Goal: Information Seeking & Learning: Learn about a topic

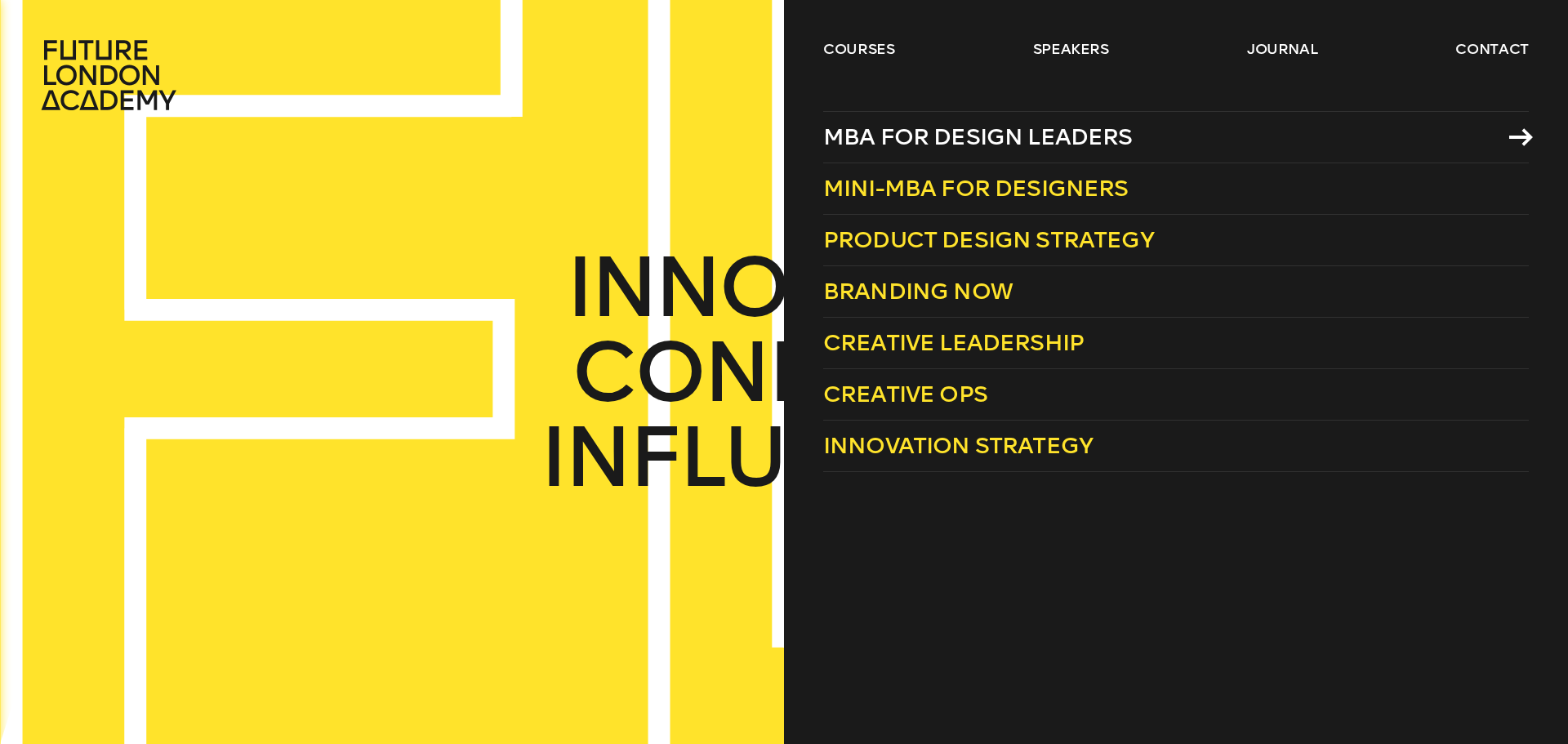
click at [768, 127] on span "MBA for Design Leaders" at bounding box center [977, 136] width 309 height 27
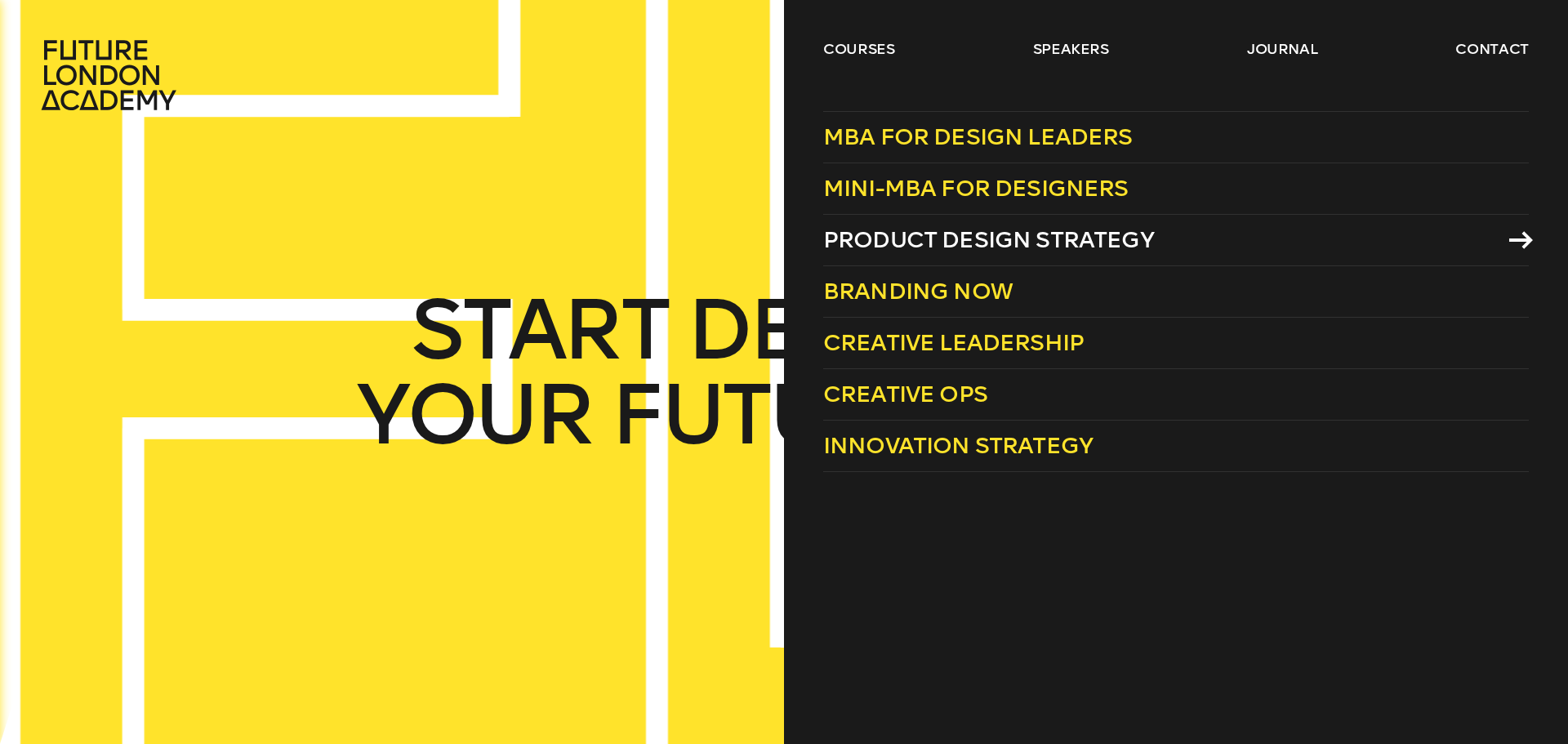
click at [768, 243] on span "Product Design Strategy" at bounding box center [989, 239] width 331 height 27
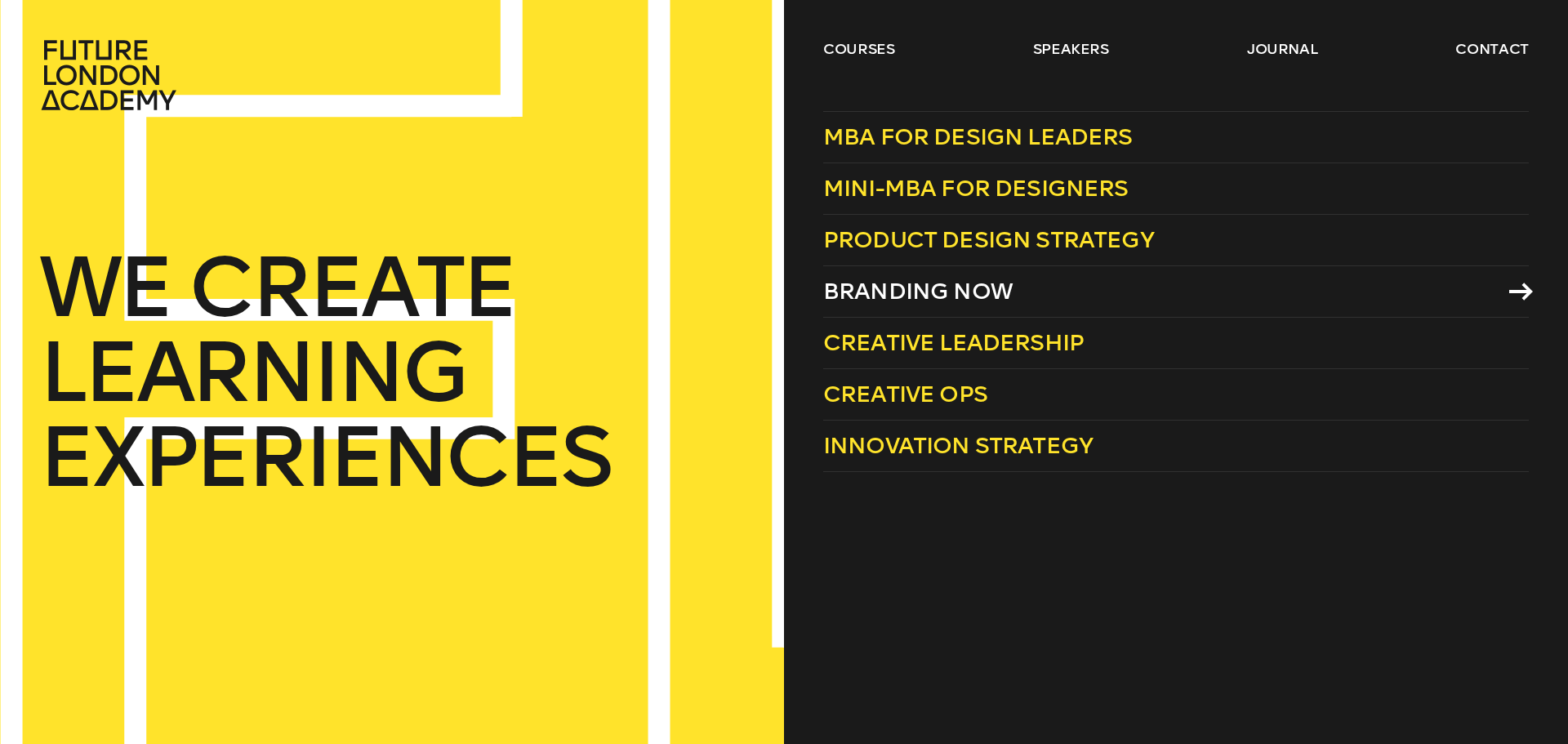
click at [768, 286] on span "Branding Now" at bounding box center [917, 291] width 189 height 27
click at [768, 333] on span "Creative Leadership" at bounding box center [953, 342] width 261 height 27
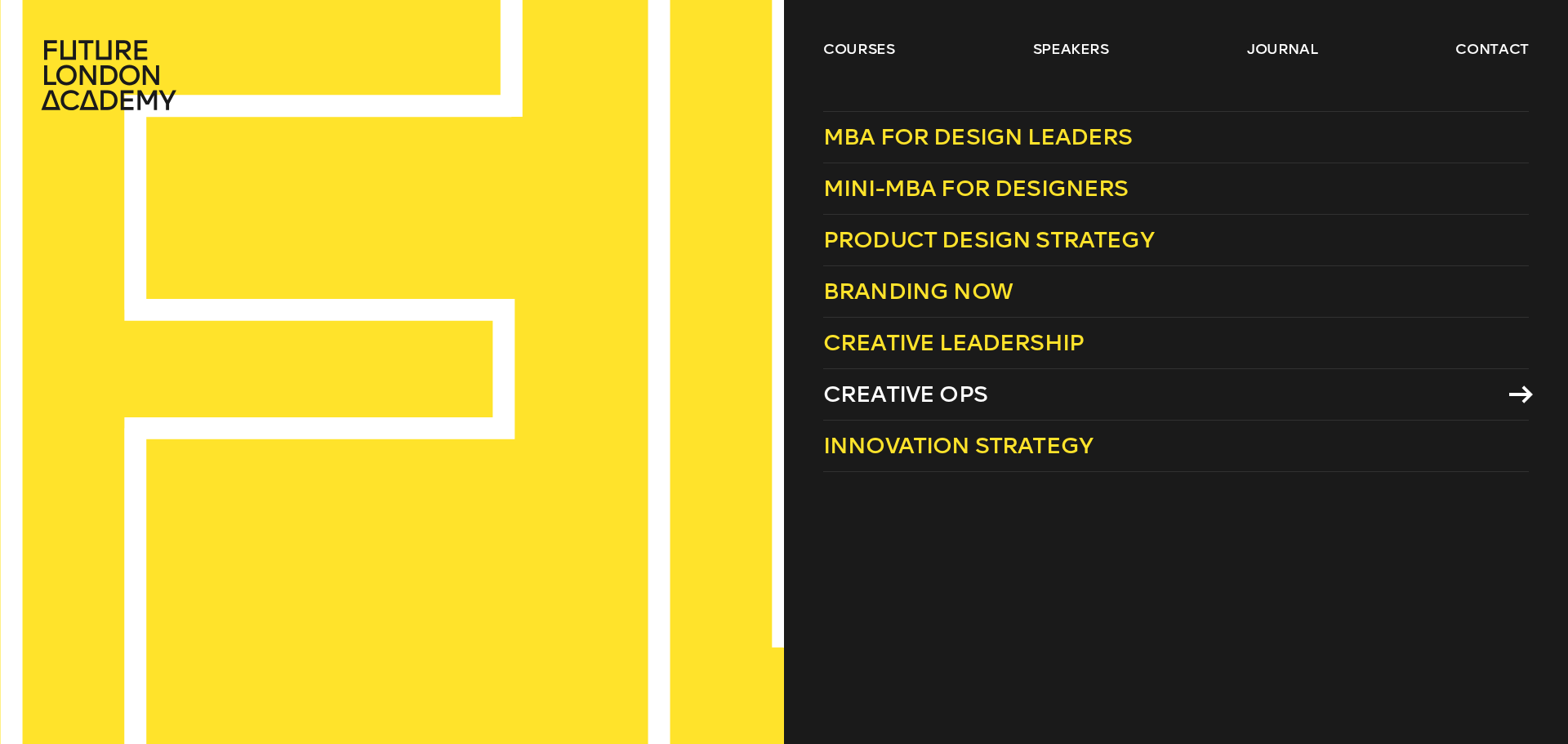
click at [768, 375] on link "Creative Ops" at bounding box center [1176, 394] width 705 height 52
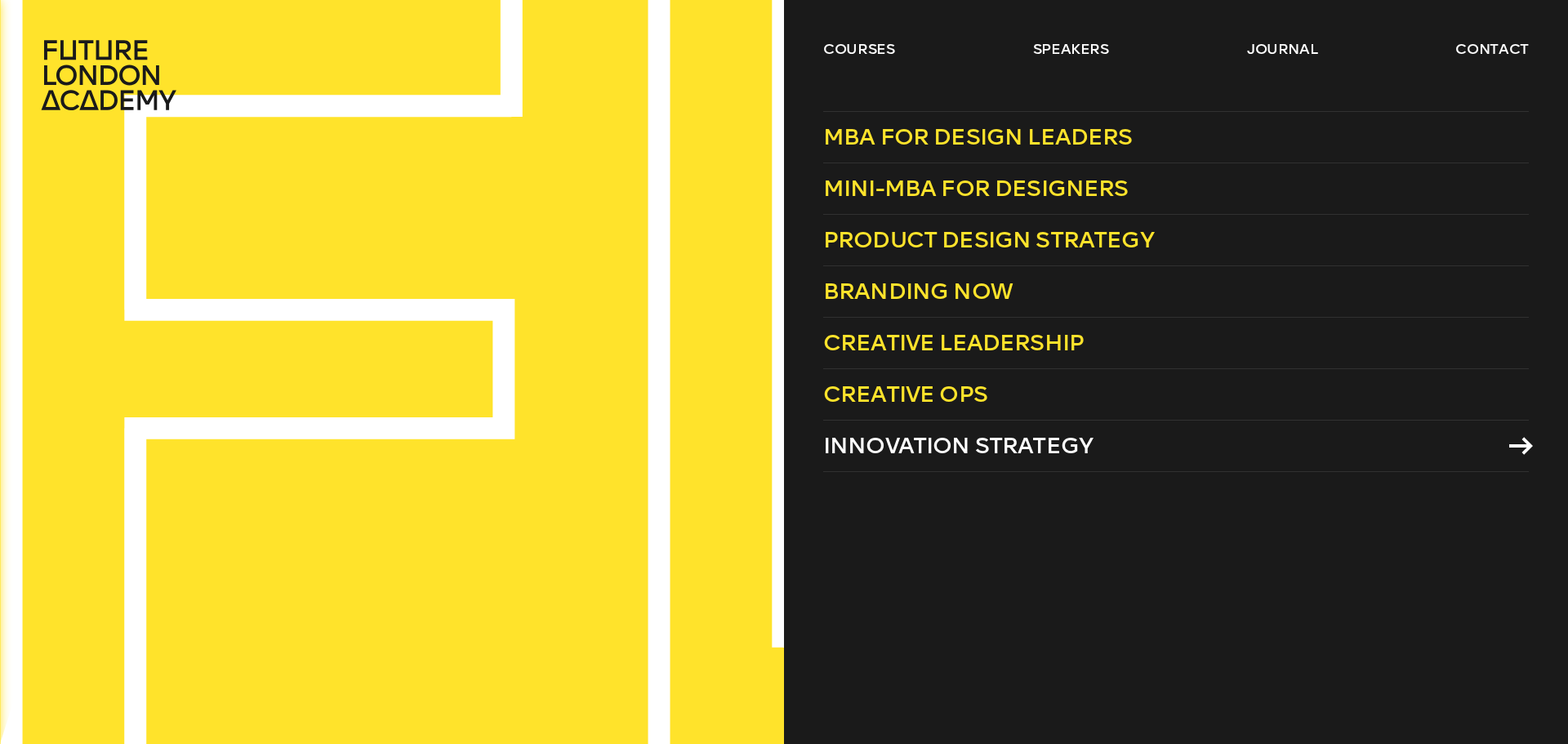
click at [768, 438] on span "Innovation Strategy" at bounding box center [958, 445] width 270 height 27
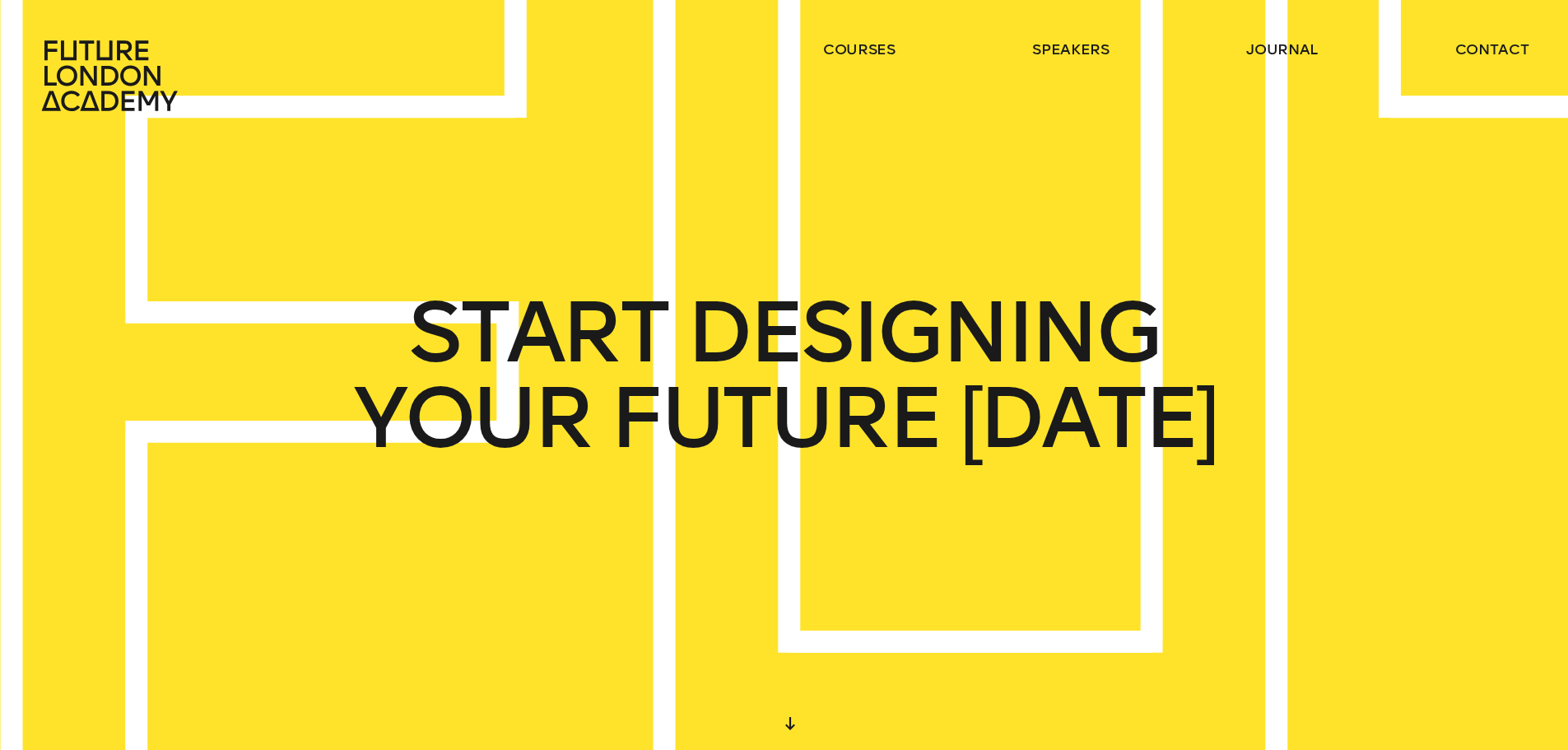
click at [774, 24] on header "courses speakers journal contact" at bounding box center [784, 56] width 1568 height 112
click at [774, 54] on link "journal" at bounding box center [1282, 49] width 72 height 20
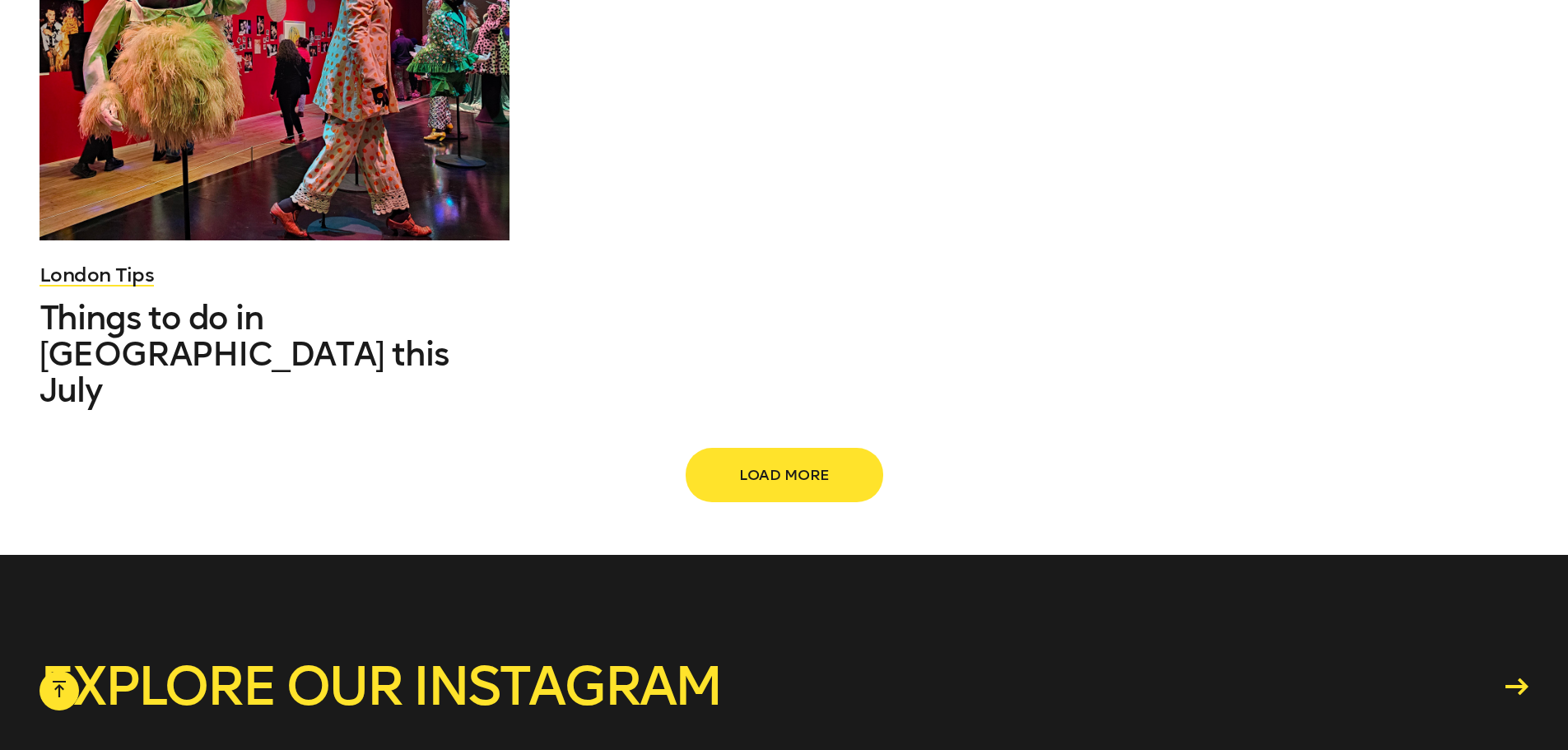
scroll to position [2247, 0]
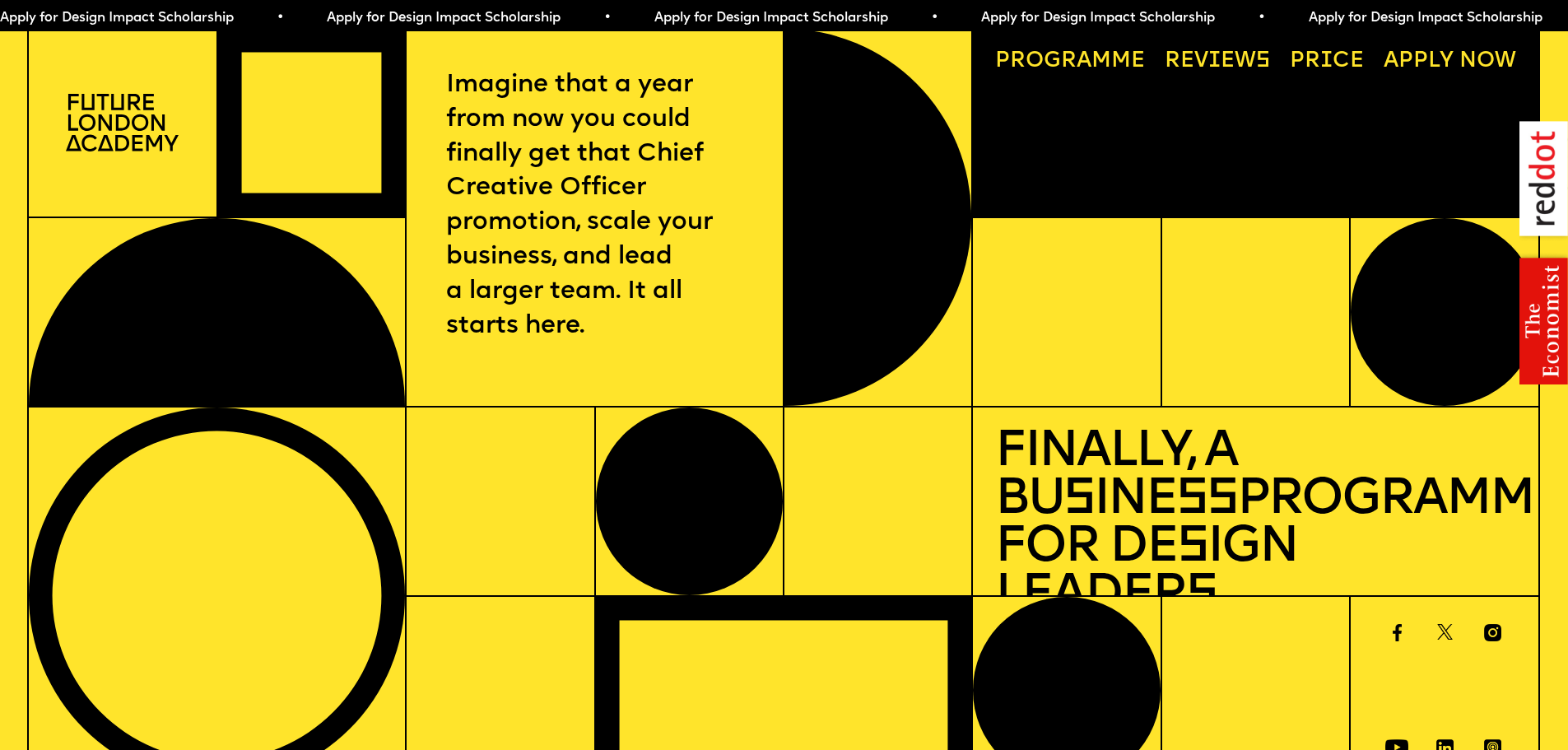
click at [1547, 345] on img at bounding box center [1543, 253] width 48 height 264
click at [1547, 175] on img at bounding box center [1543, 253] width 48 height 264
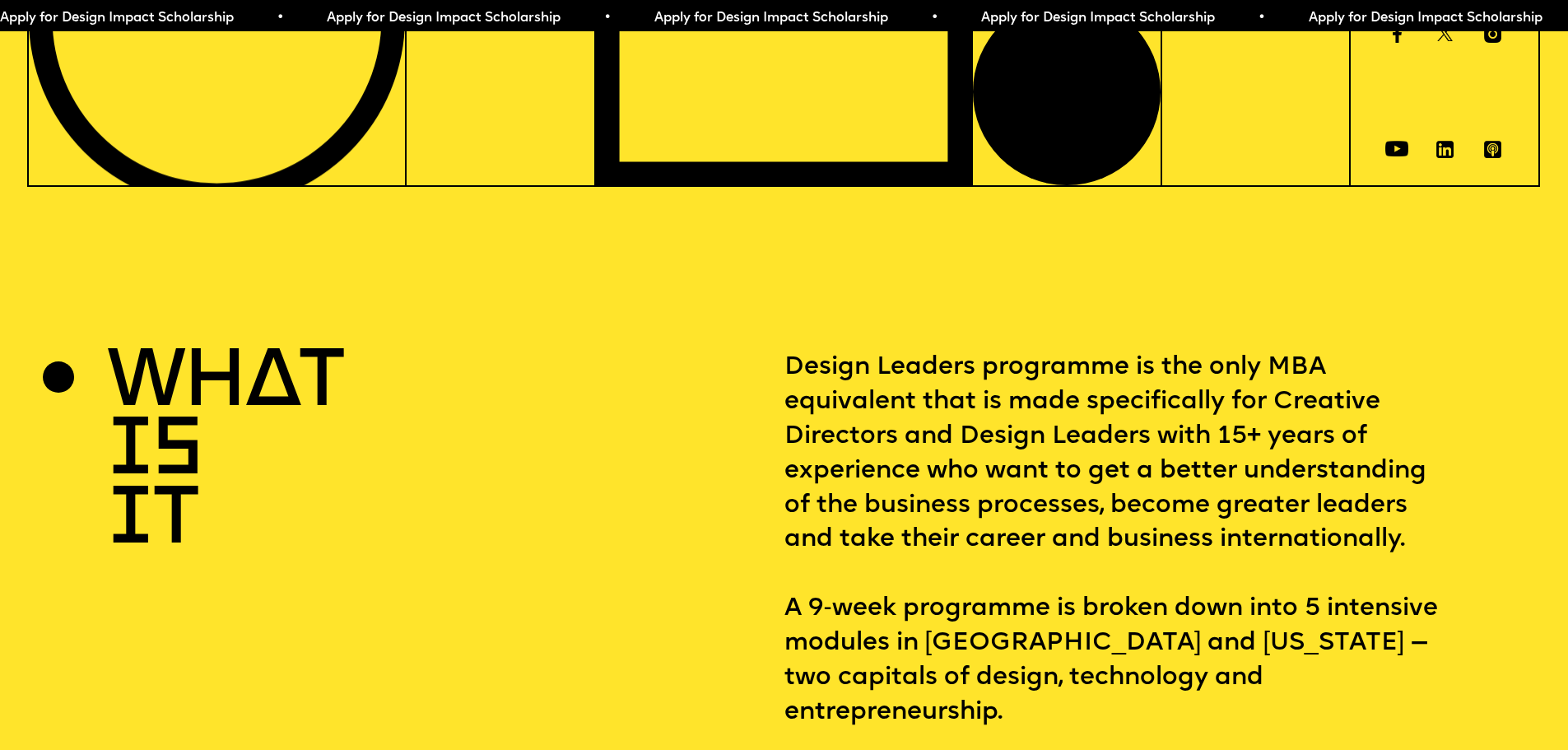
scroll to position [66, 0]
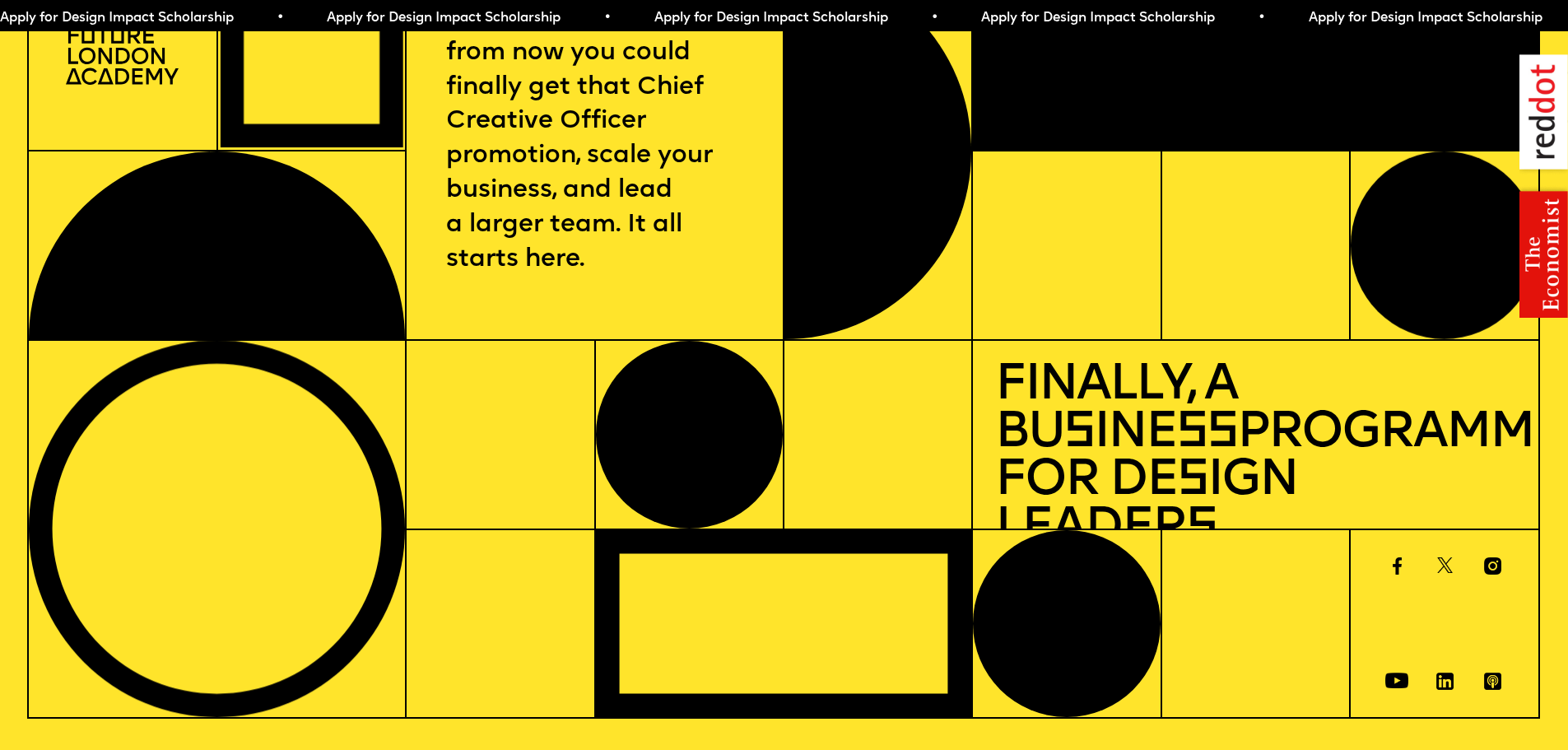
click at [1529, 111] on img at bounding box center [1543, 186] width 48 height 264
drag, startPoint x: 1529, startPoint y: 111, endPoint x: 1542, endPoint y: 122, distance: 17.0
click at [1542, 122] on img at bounding box center [1543, 186] width 48 height 264
click at [1541, 277] on img at bounding box center [1543, 186] width 48 height 264
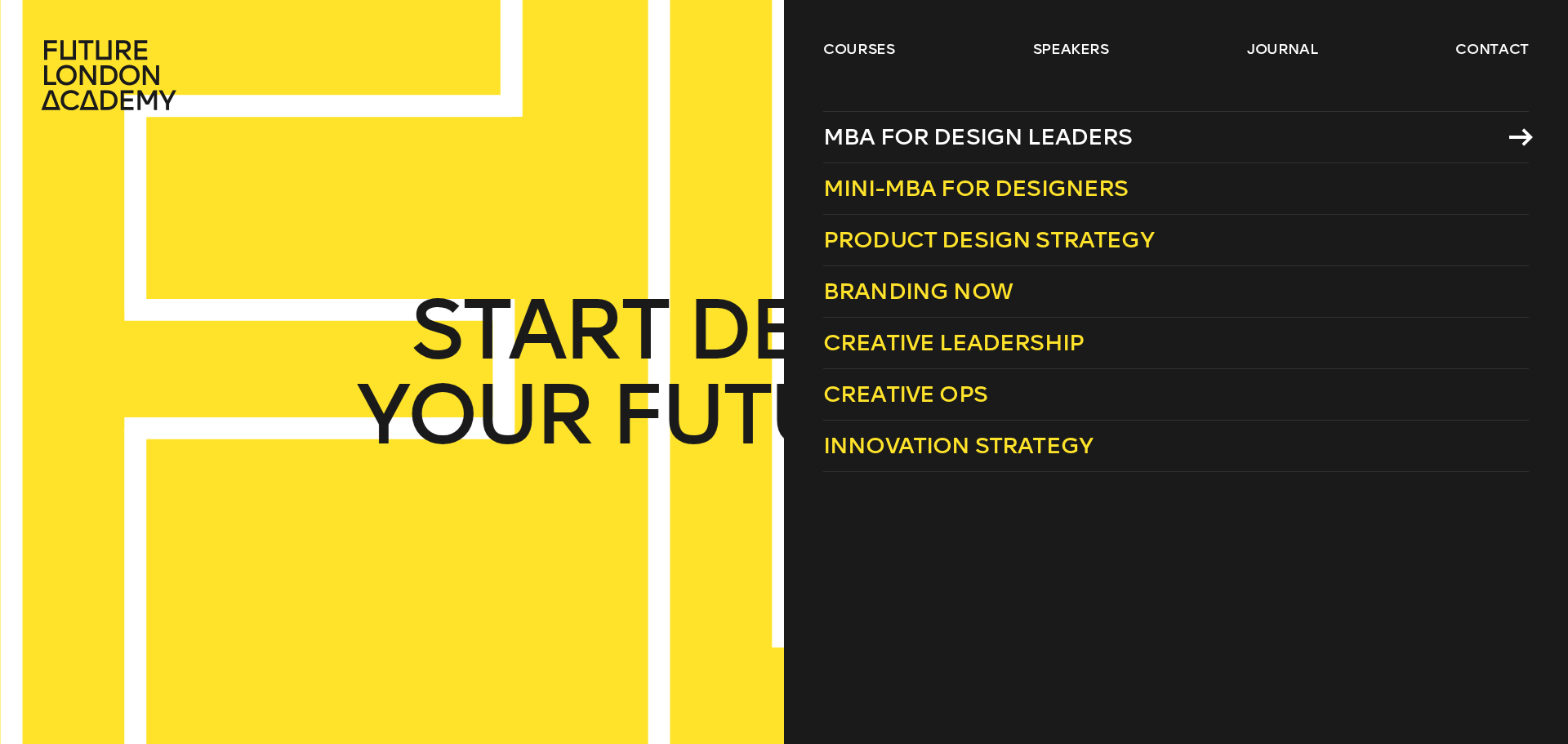
click at [987, 127] on span "MBA for Design Leaders" at bounding box center [977, 136] width 309 height 27
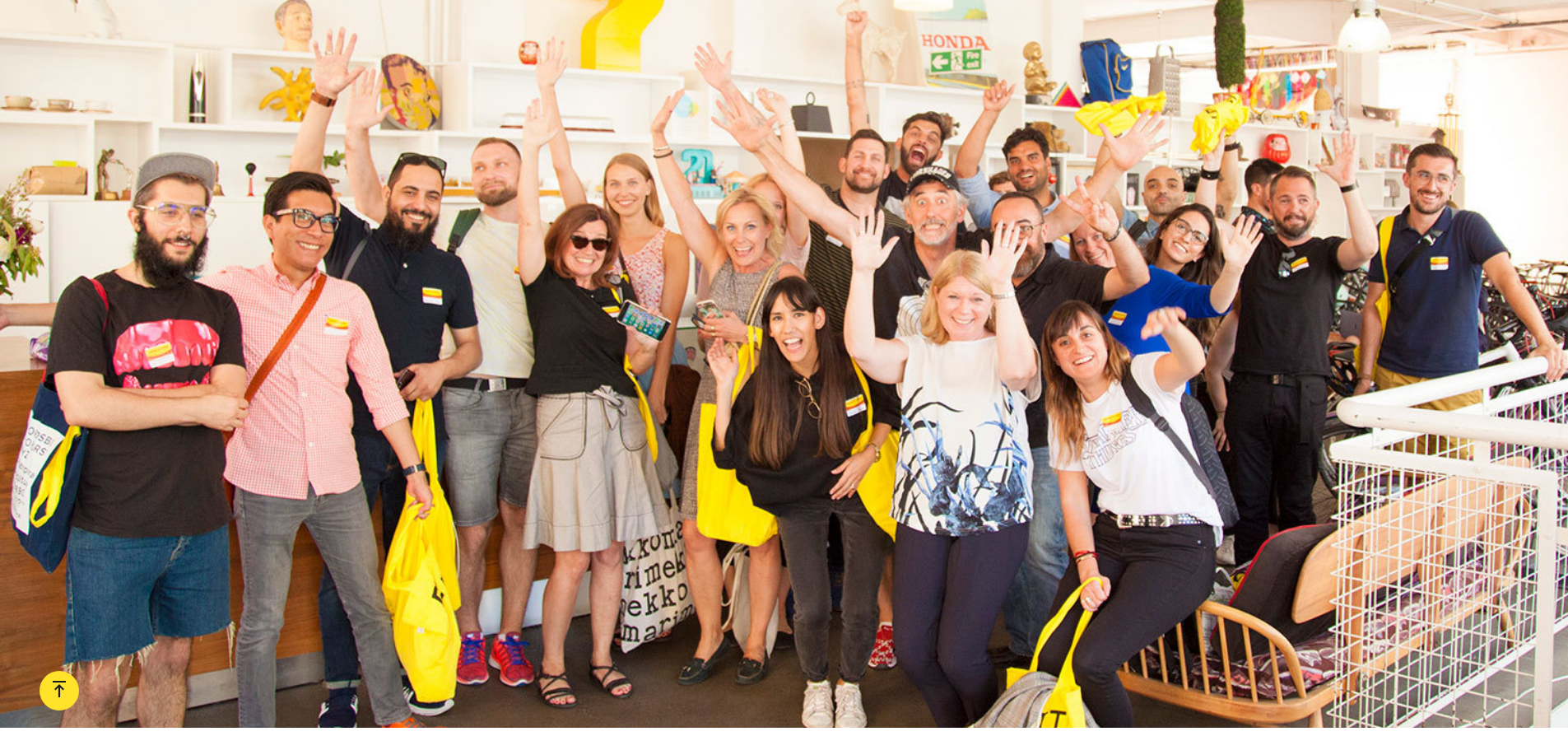
scroll to position [2223, 0]
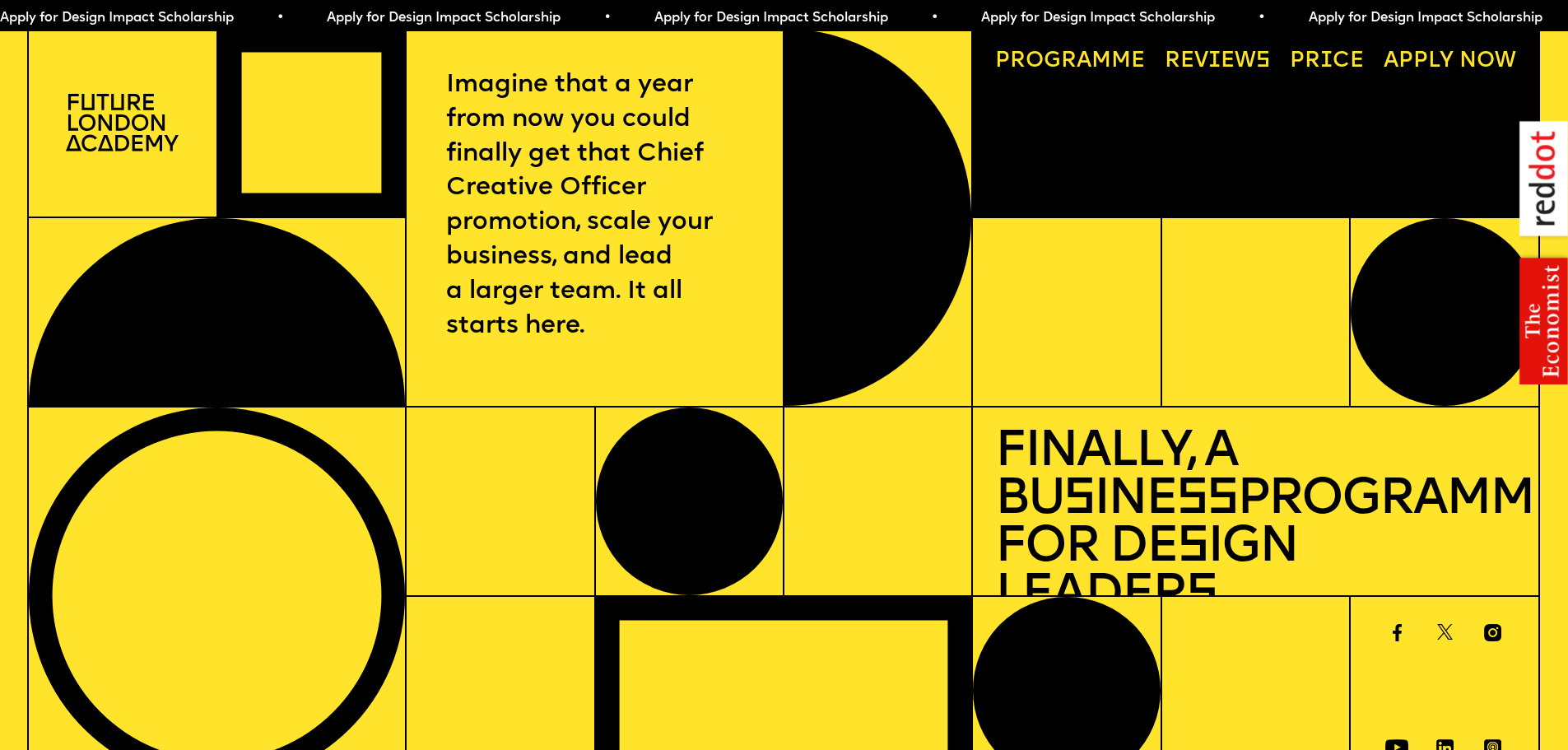
click at [1080, 56] on span "a" at bounding box center [1085, 61] width 15 height 22
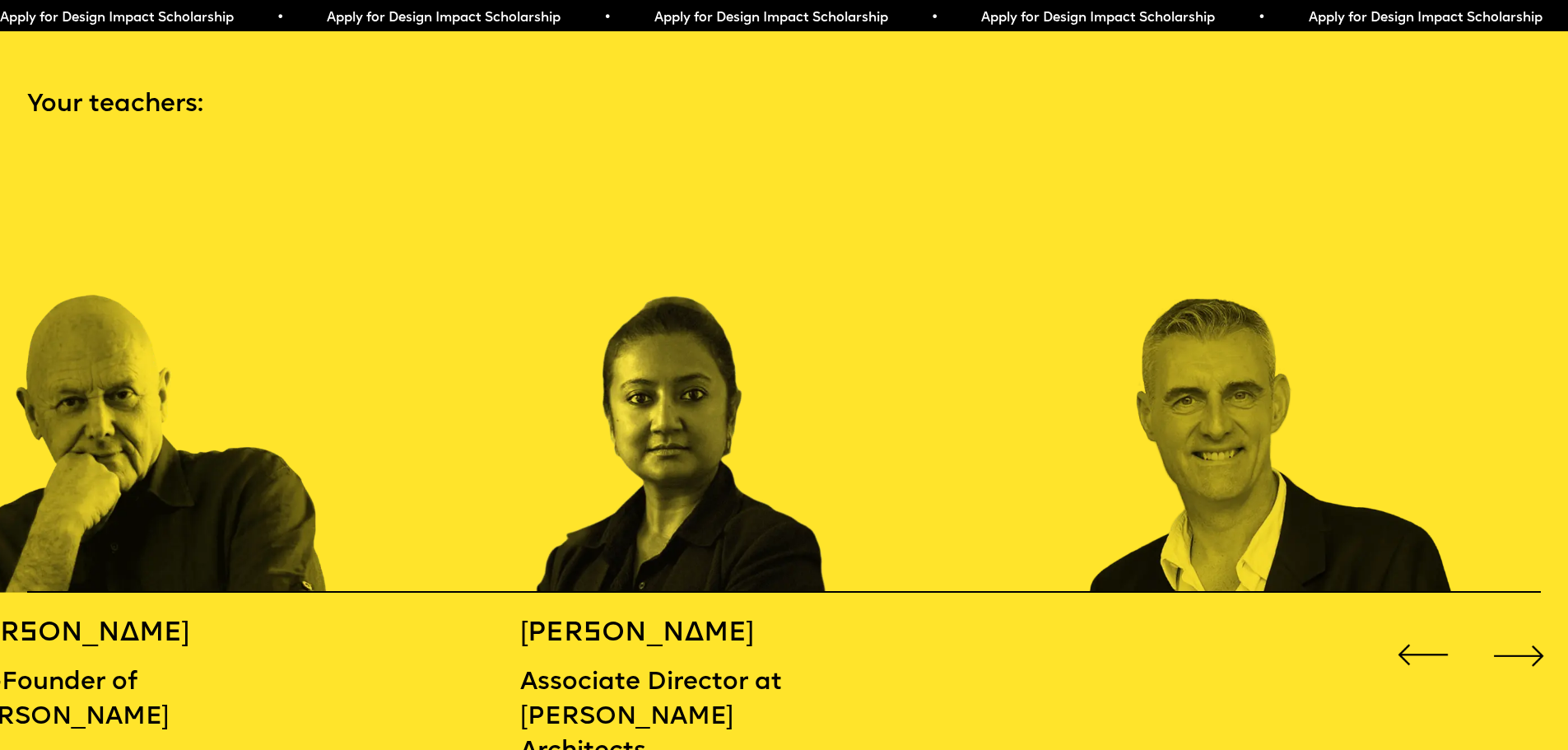
scroll to position [2313, 0]
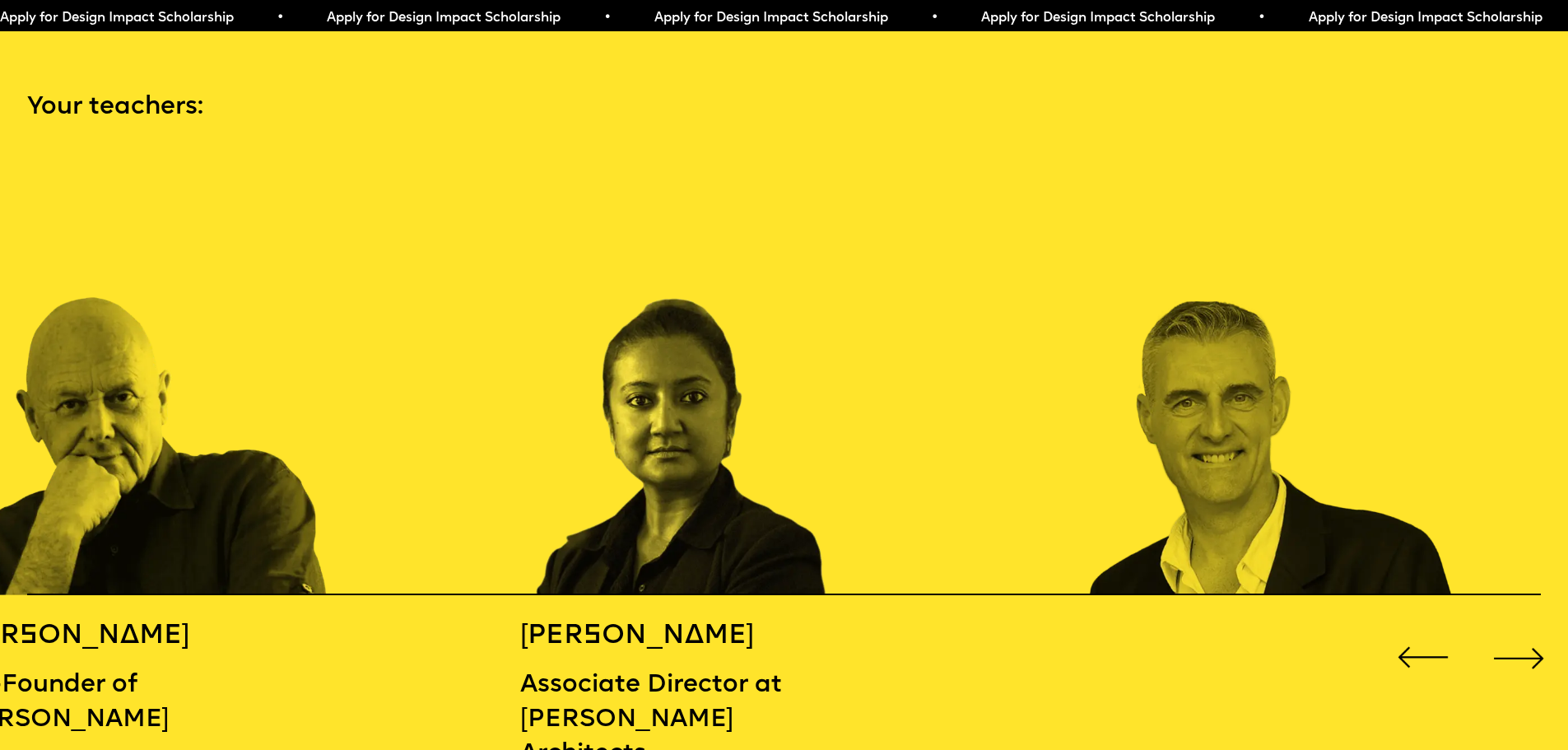
click at [1533, 652] on div "Next slide" at bounding box center [1519, 658] width 63 height 63
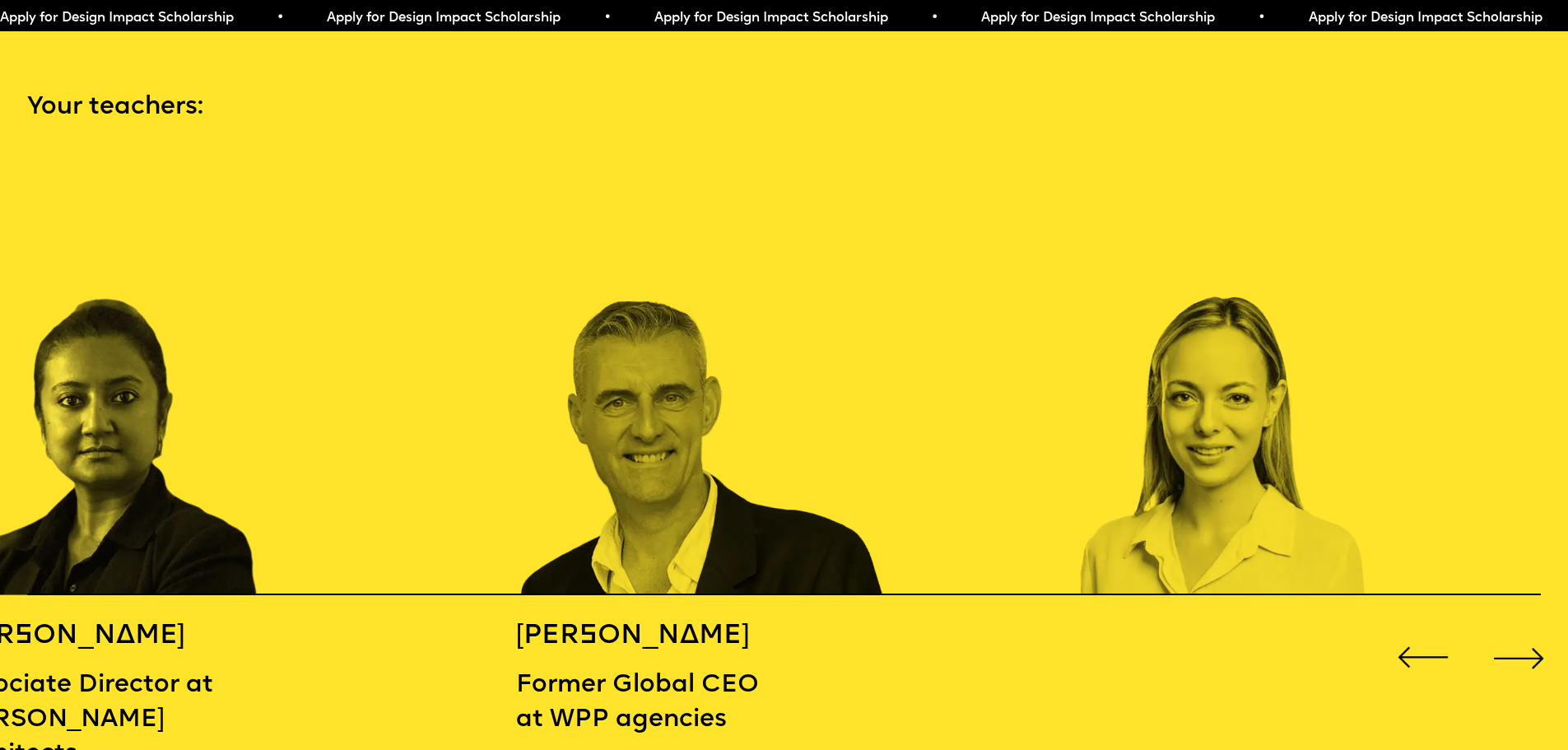
click at [1533, 652] on div "Next slide" at bounding box center [1519, 658] width 63 height 63
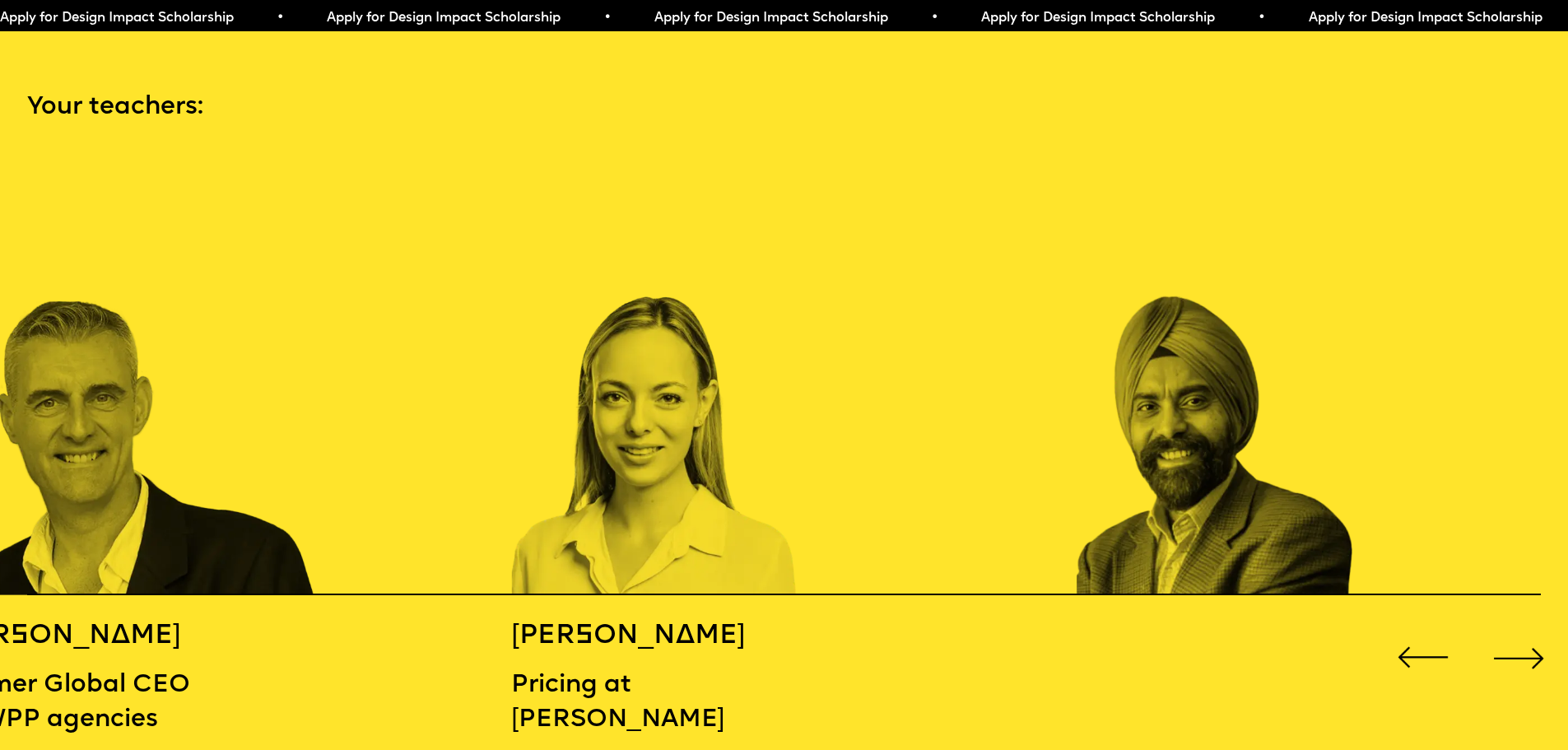
click at [1533, 652] on div "Next slide" at bounding box center [1519, 658] width 63 height 63
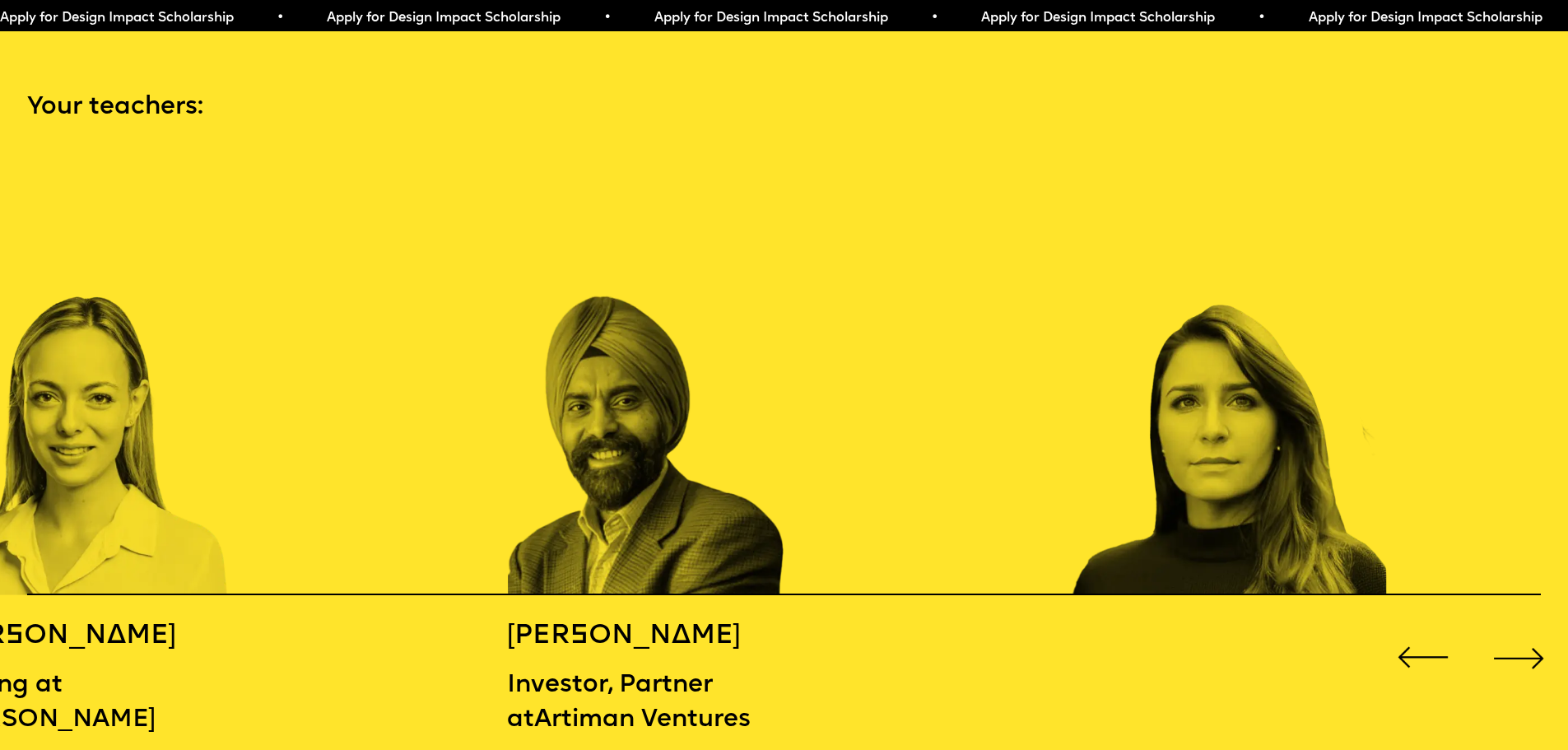
click at [1533, 652] on div "Next slide" at bounding box center [1519, 658] width 63 height 63
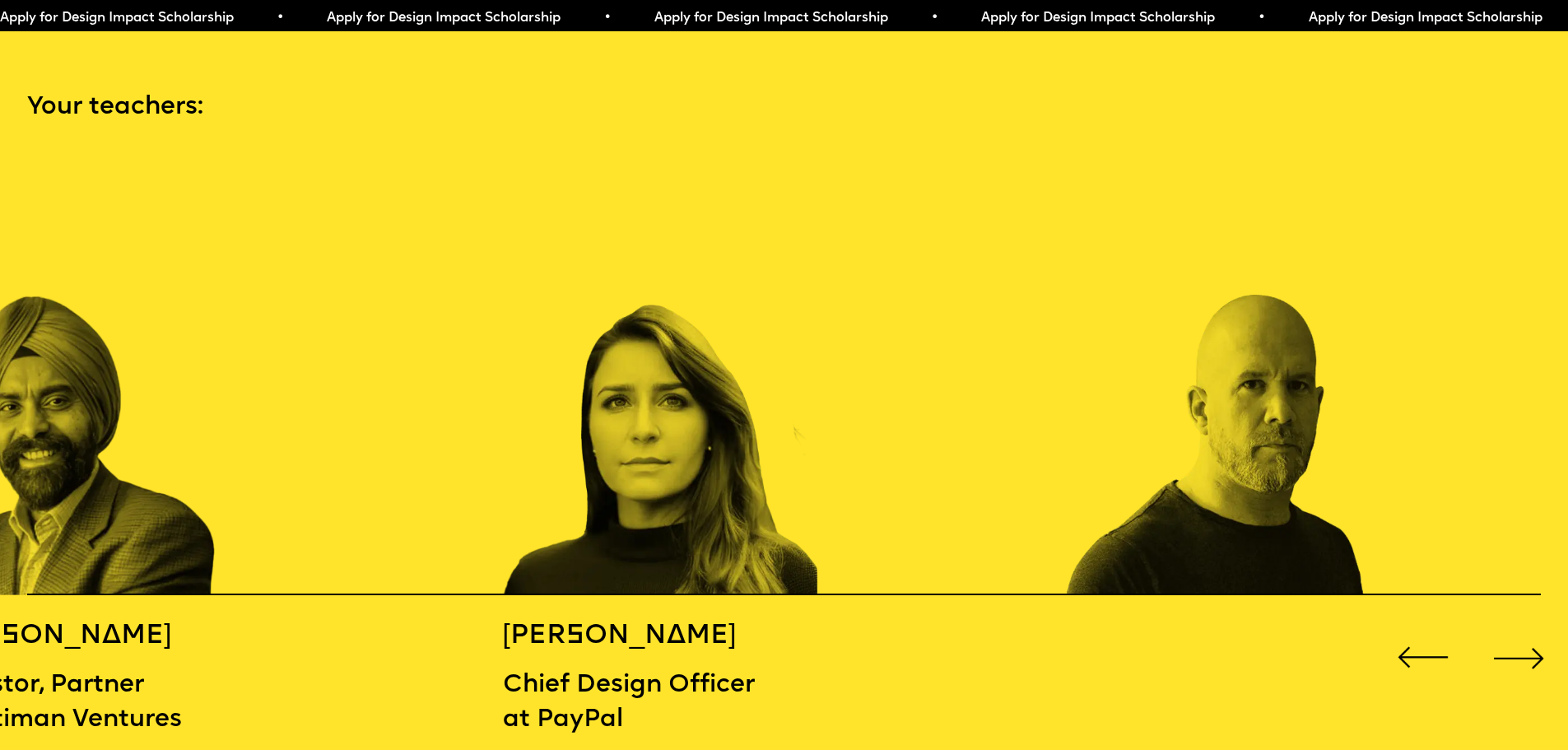
click at [1529, 649] on div "Next slide" at bounding box center [1519, 658] width 63 height 63
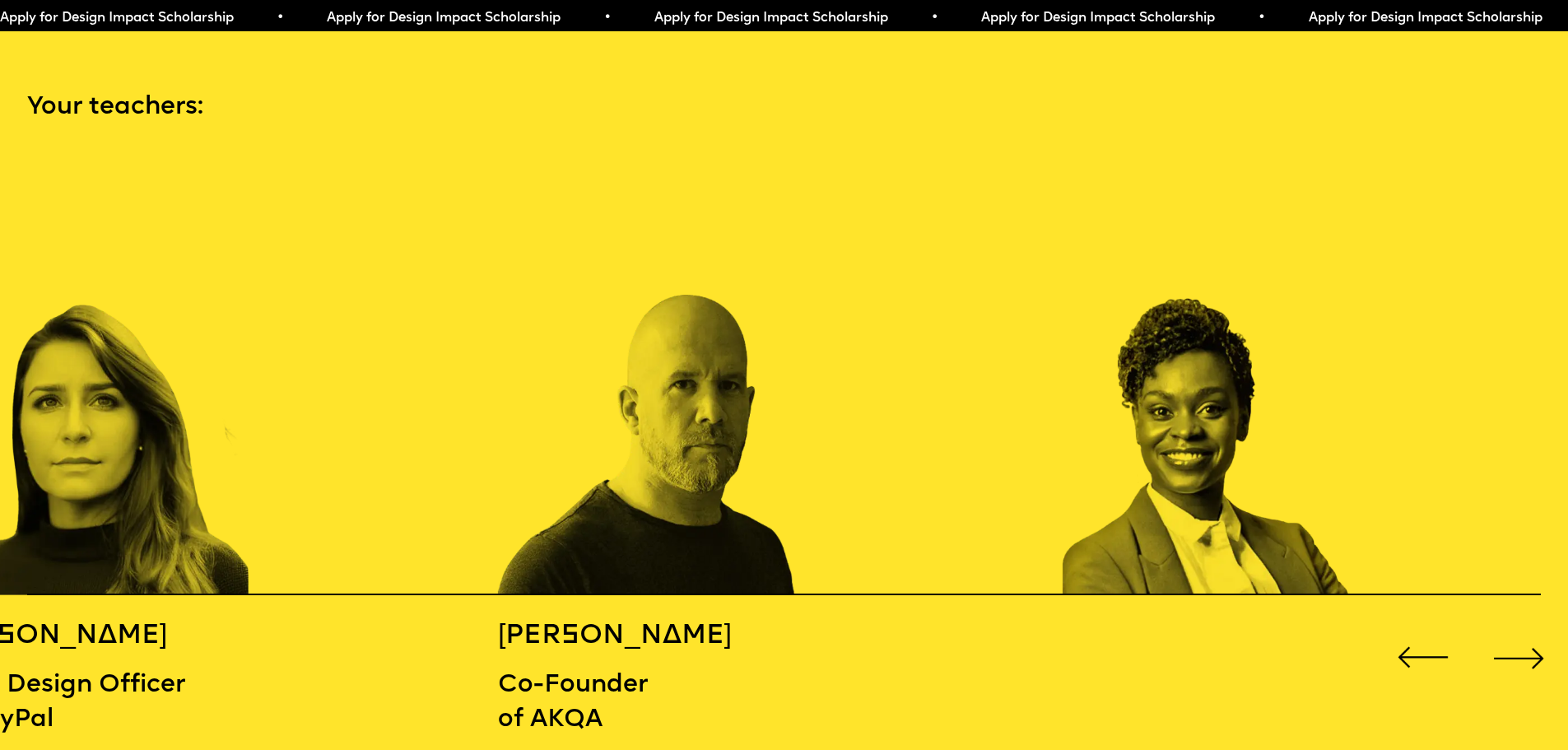
click at [1528, 648] on div "Next slide" at bounding box center [1519, 658] width 63 height 63
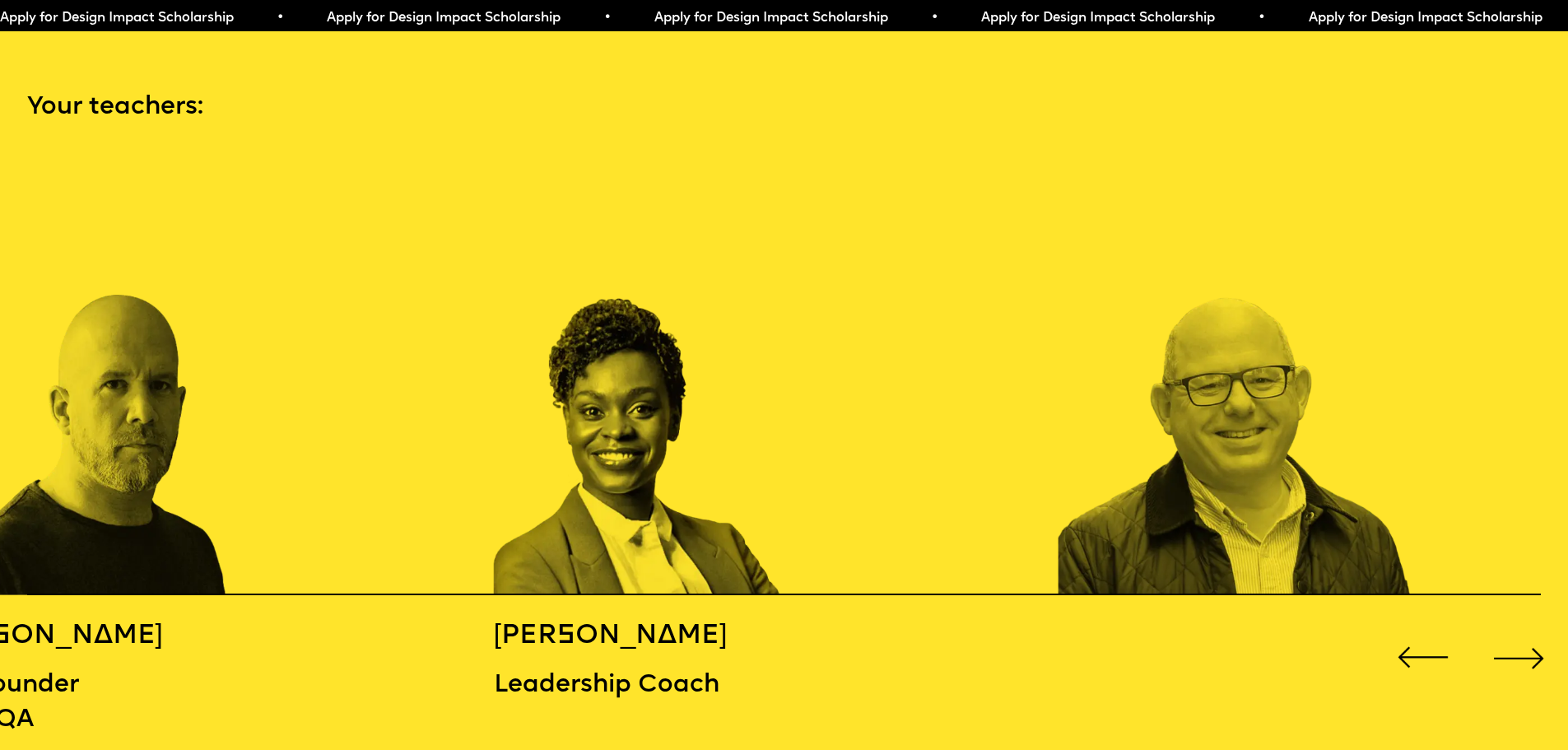
click at [1503, 633] on div "Next slide" at bounding box center [1519, 658] width 63 height 63
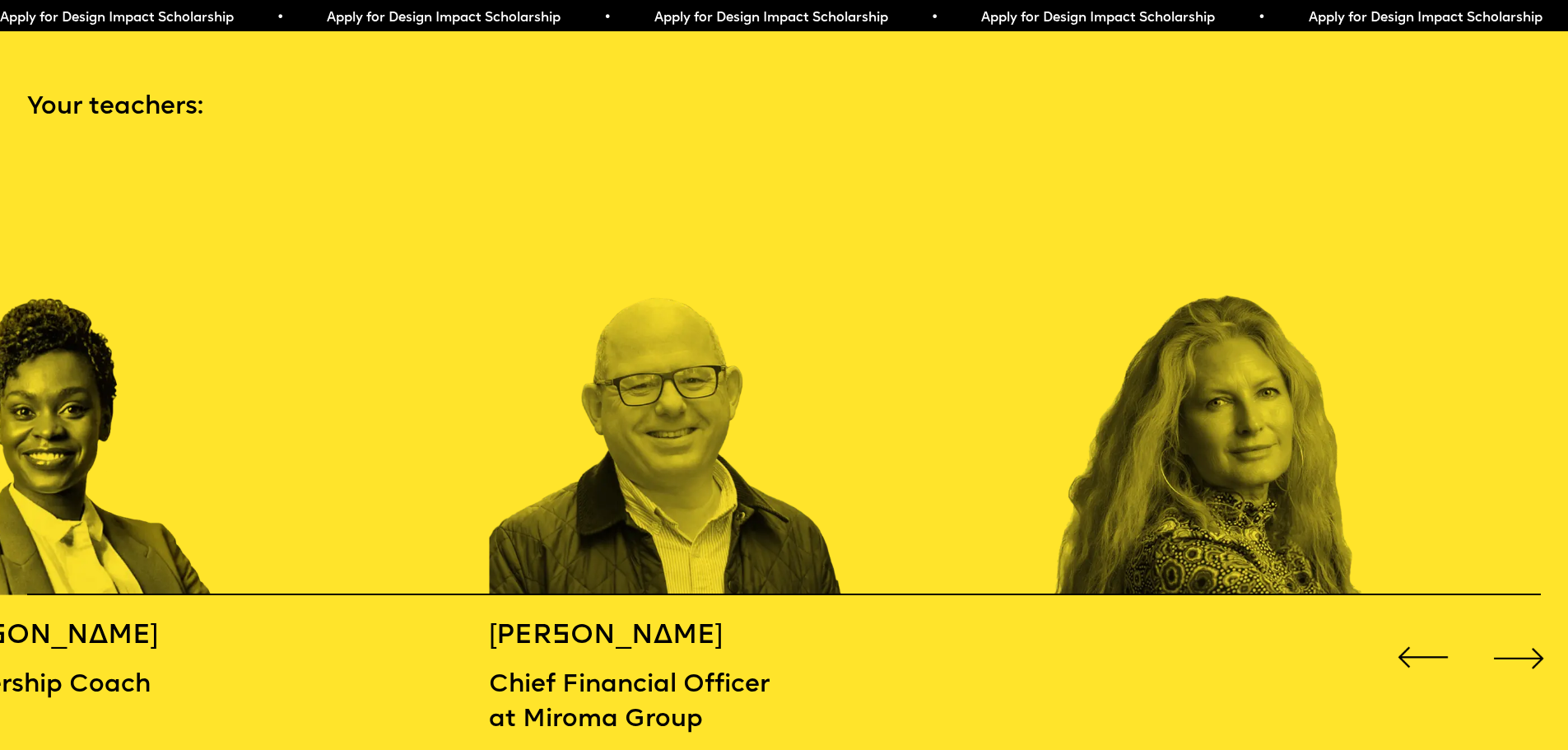
click at [1503, 633] on div "Next slide" at bounding box center [1519, 658] width 63 height 63
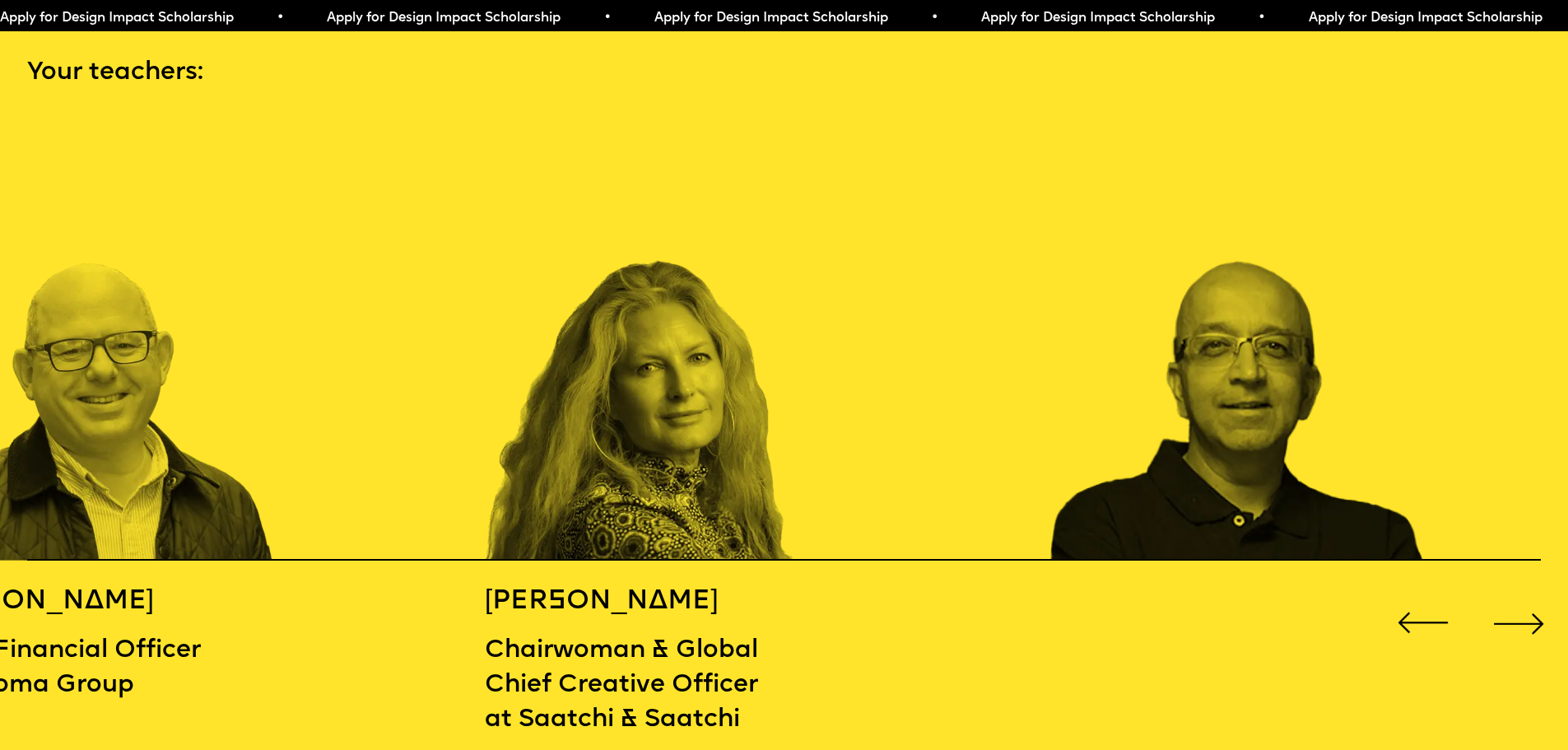
scroll to position [2395, 0]
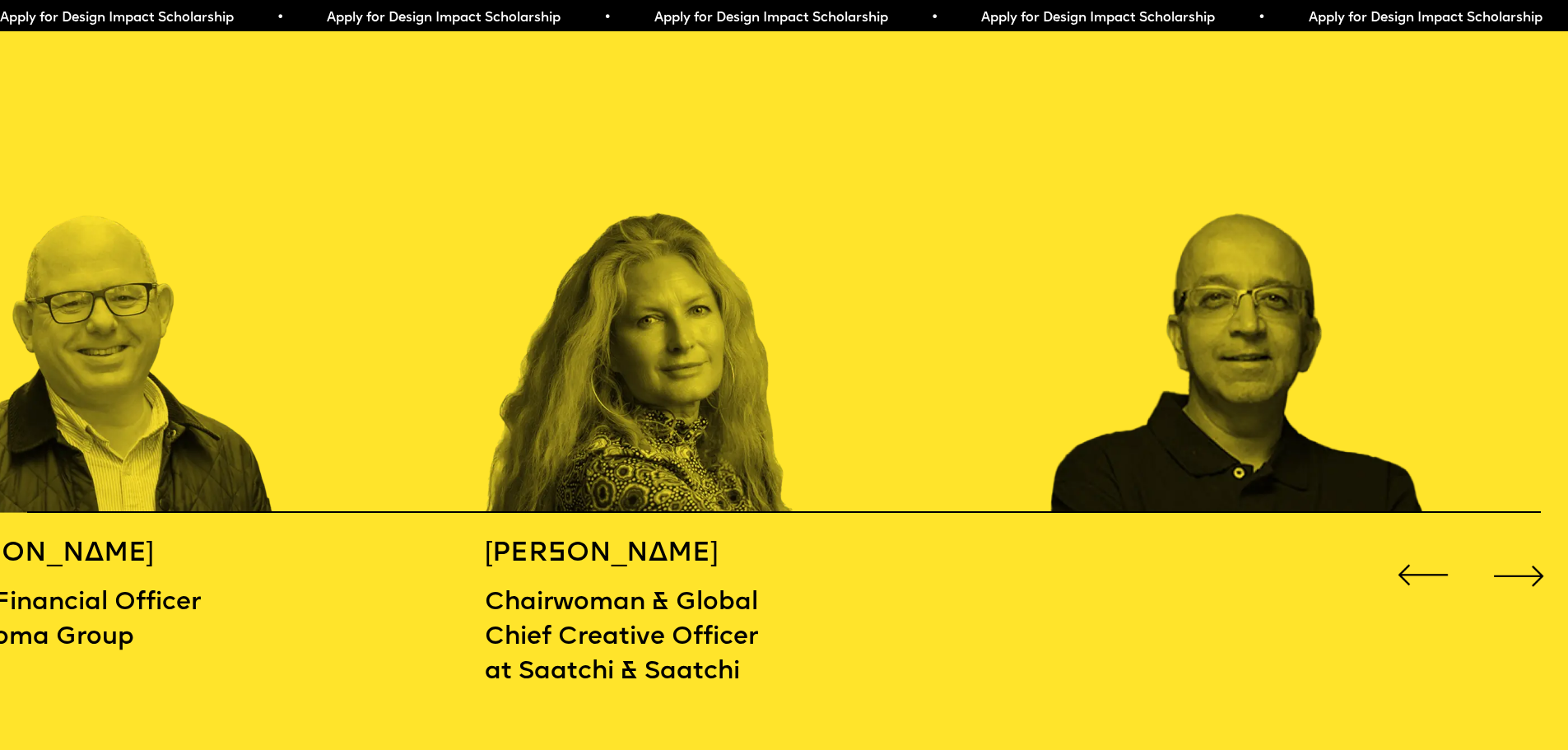
click at [1522, 565] on div "Next slide" at bounding box center [1519, 576] width 63 height 63
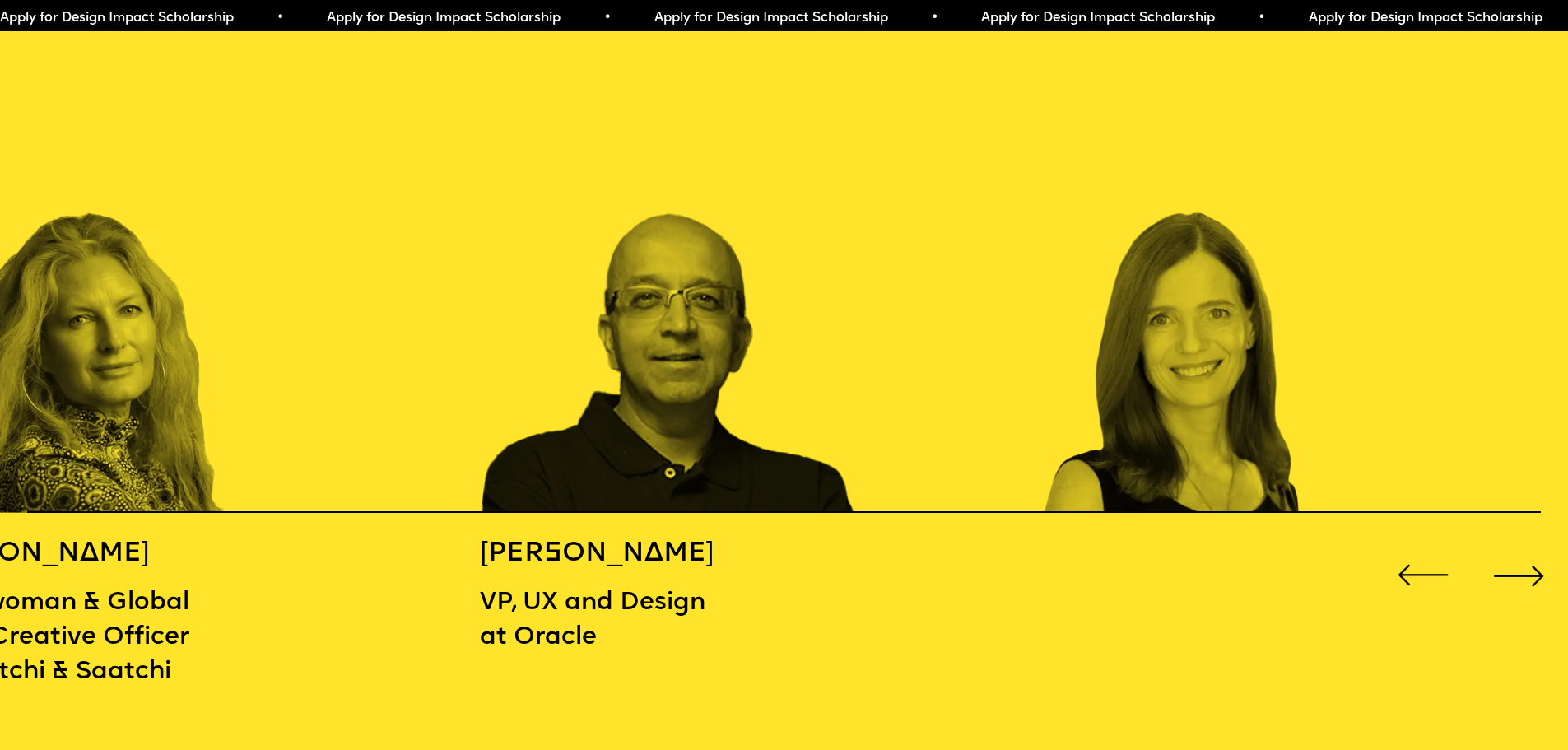
click at [1522, 565] on div "Next slide" at bounding box center [1519, 576] width 63 height 63
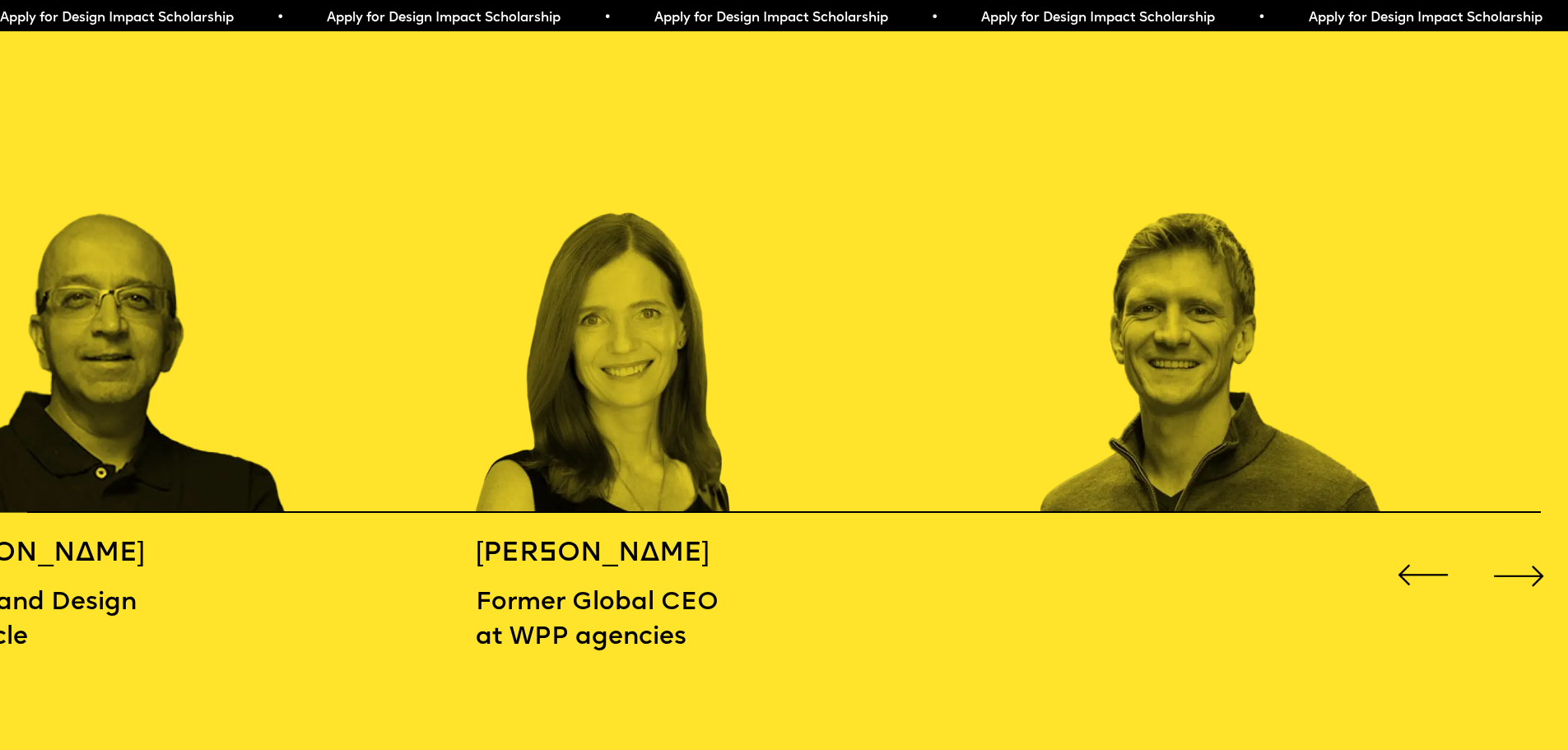
click at [1522, 565] on div "Next slide" at bounding box center [1519, 576] width 63 height 63
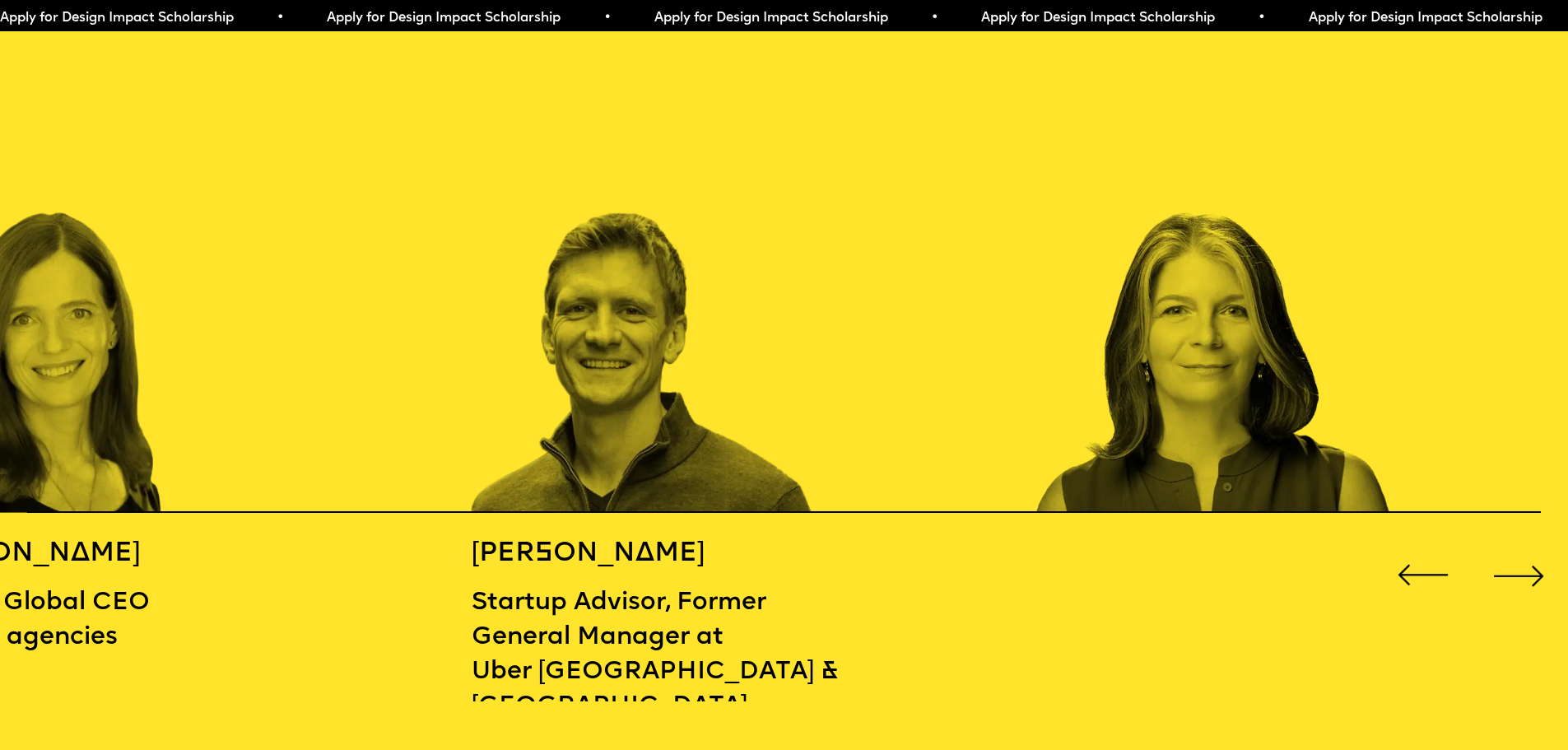
click at [1522, 565] on div "Next slide" at bounding box center [1519, 576] width 63 height 63
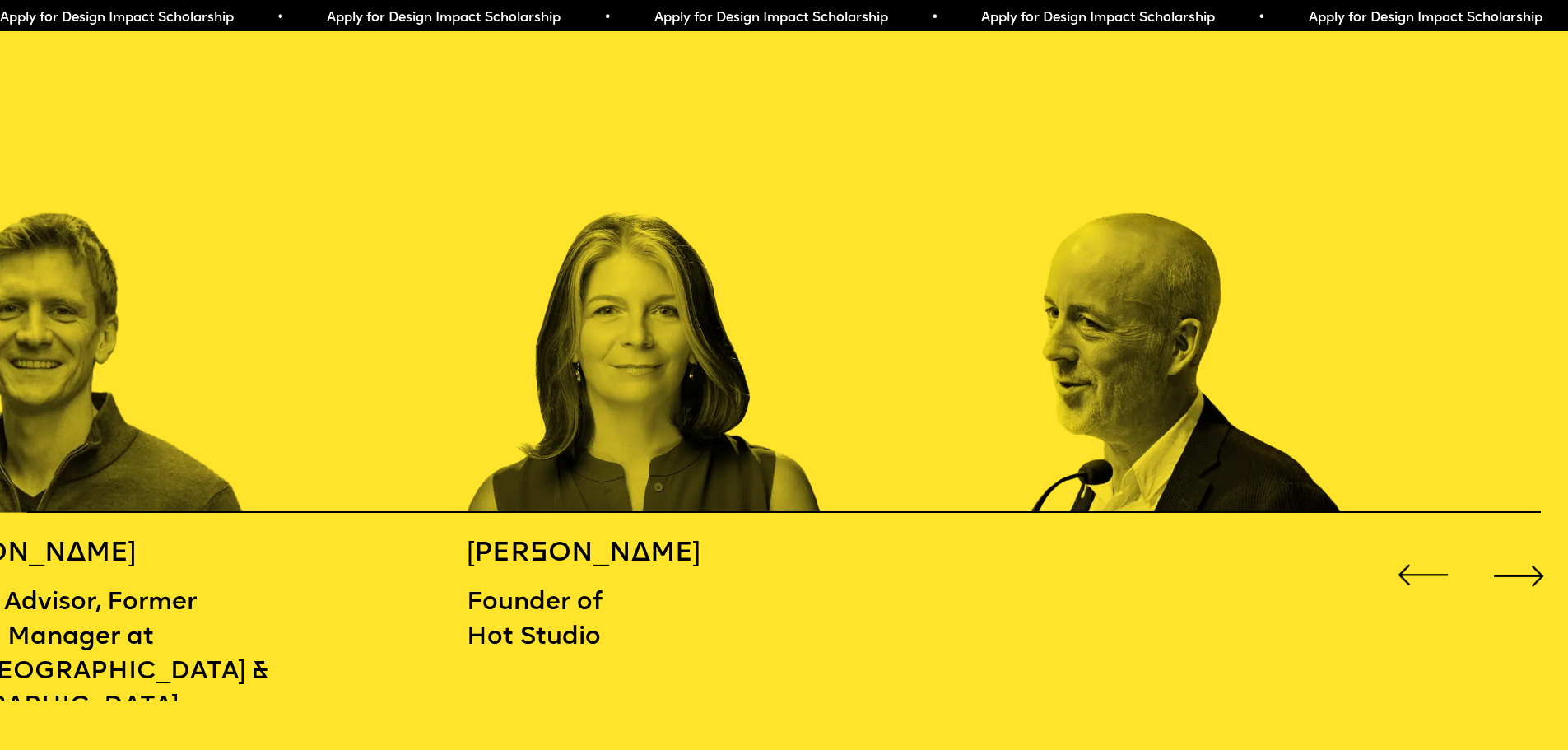
click at [1522, 565] on div "Next slide" at bounding box center [1519, 576] width 63 height 63
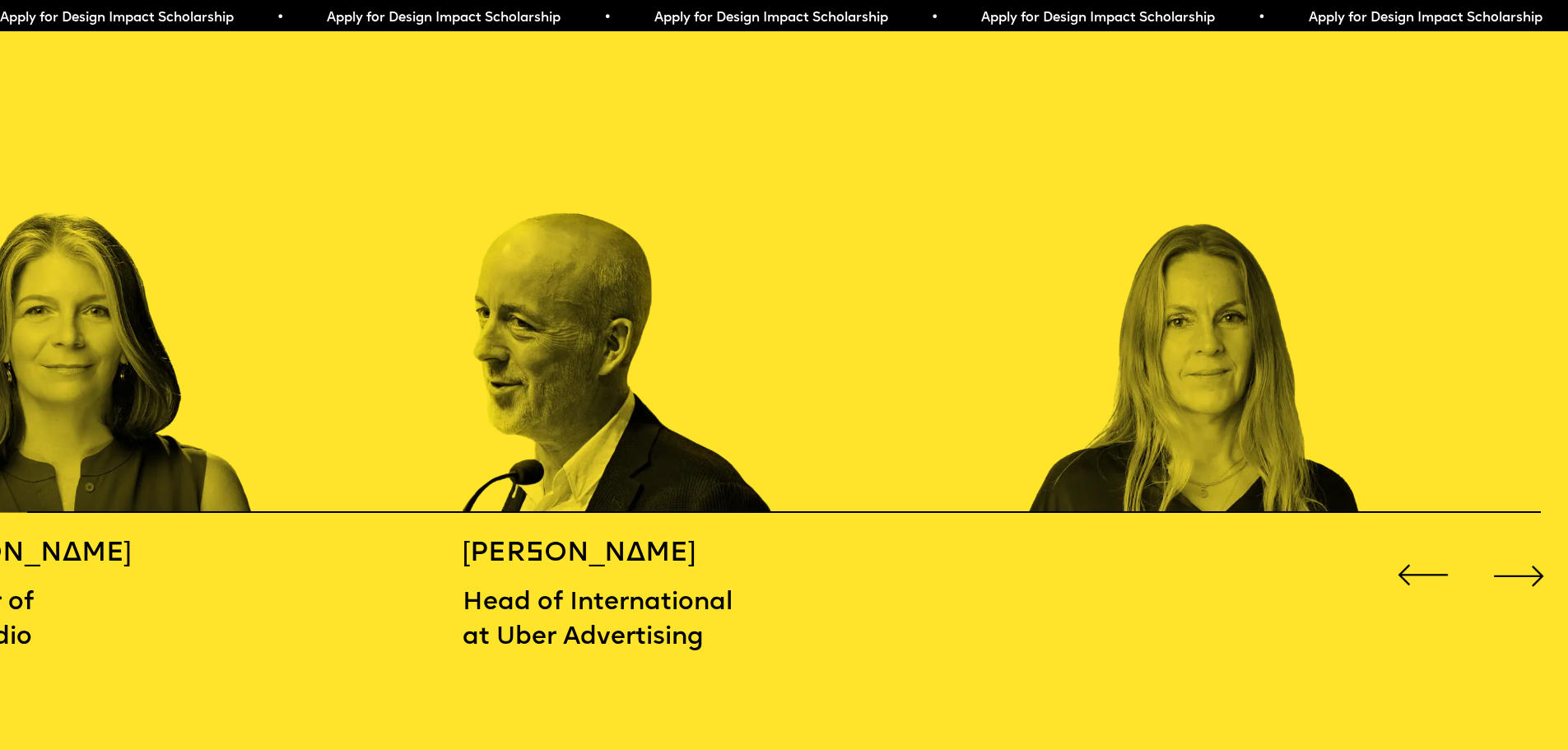
click at [1522, 565] on div "Next slide" at bounding box center [1519, 576] width 63 height 63
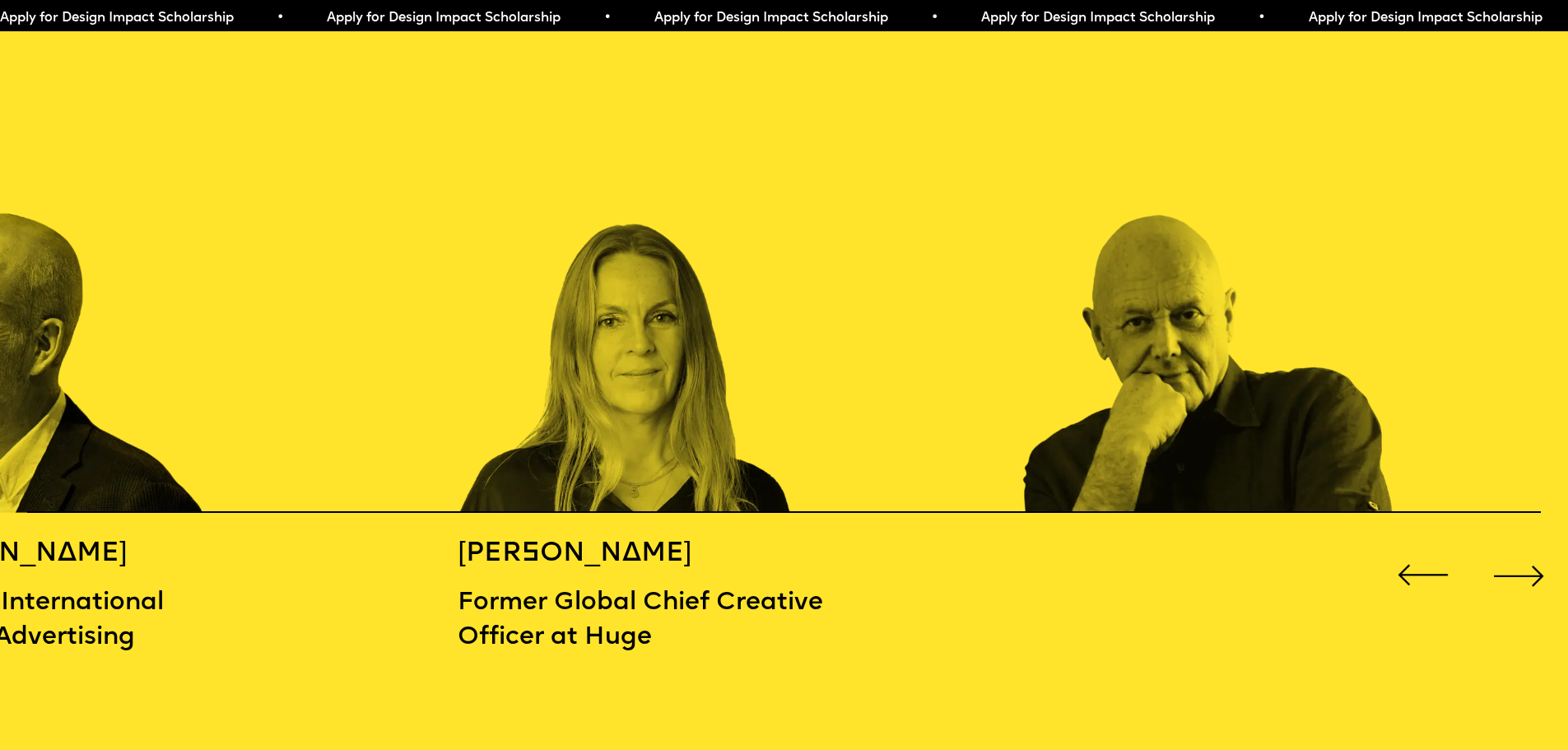
click at [1527, 569] on div "Next slide" at bounding box center [1519, 576] width 63 height 63
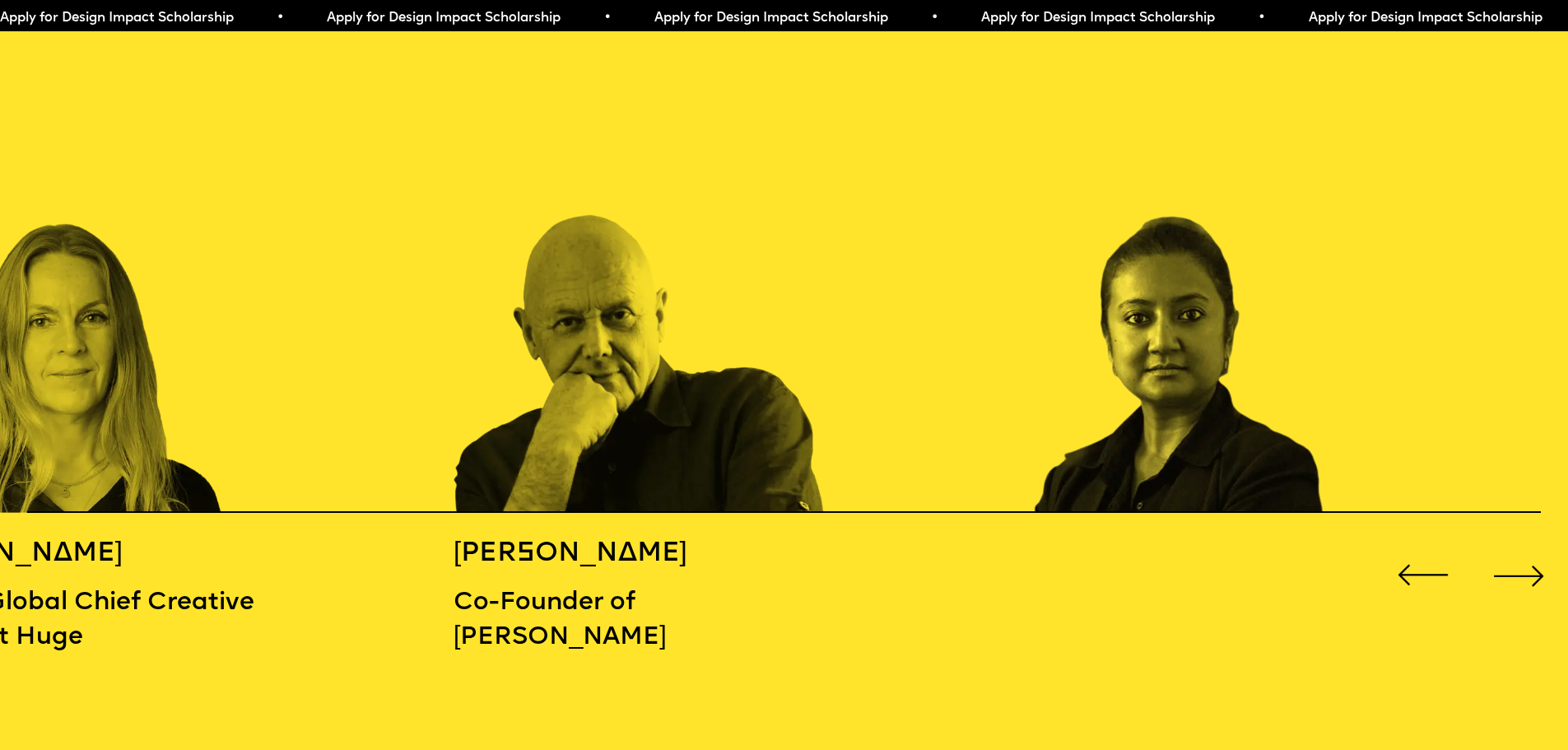
click at [1527, 569] on div "Next slide" at bounding box center [1519, 576] width 63 height 63
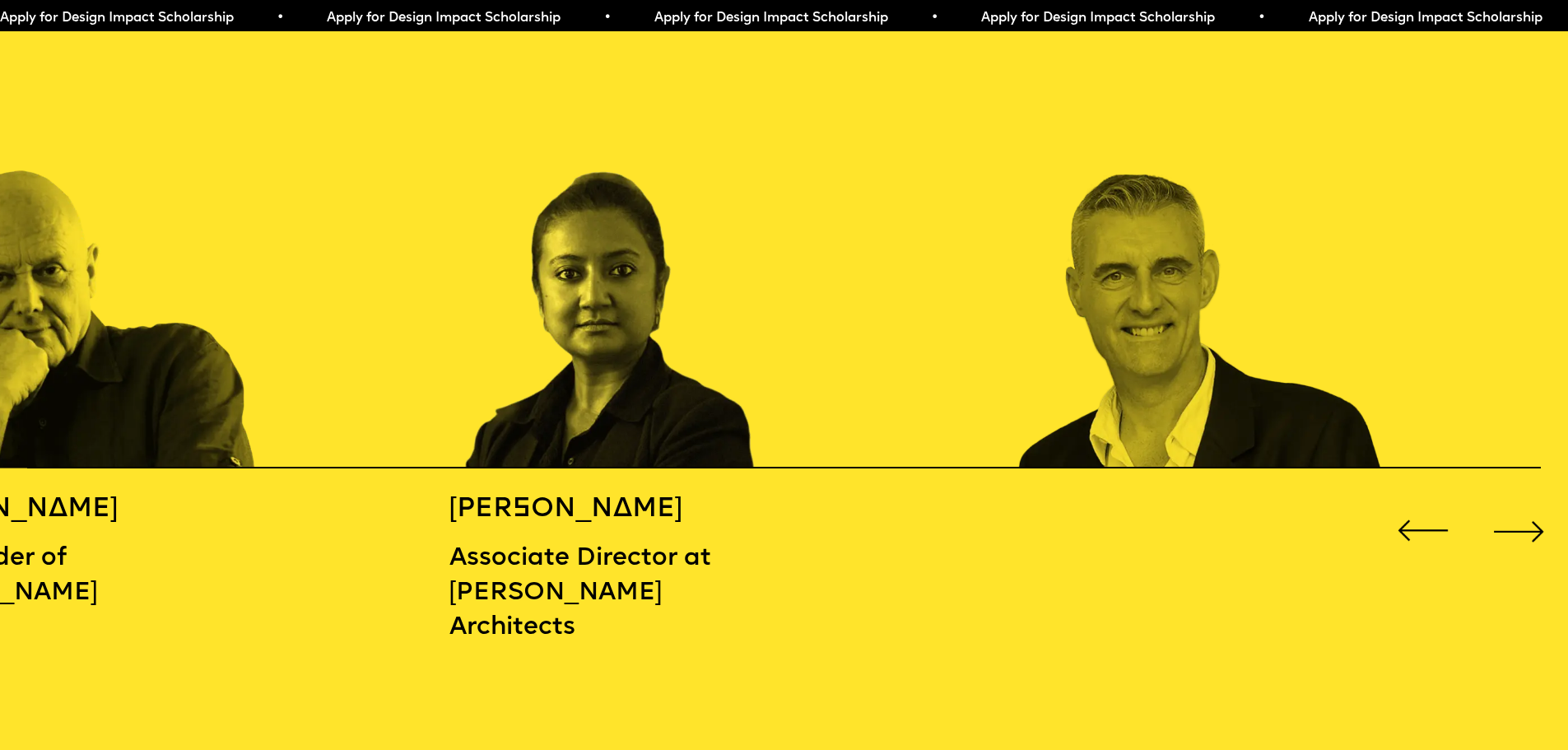
scroll to position [2477, 0]
